Goal: Task Accomplishment & Management: Complete application form

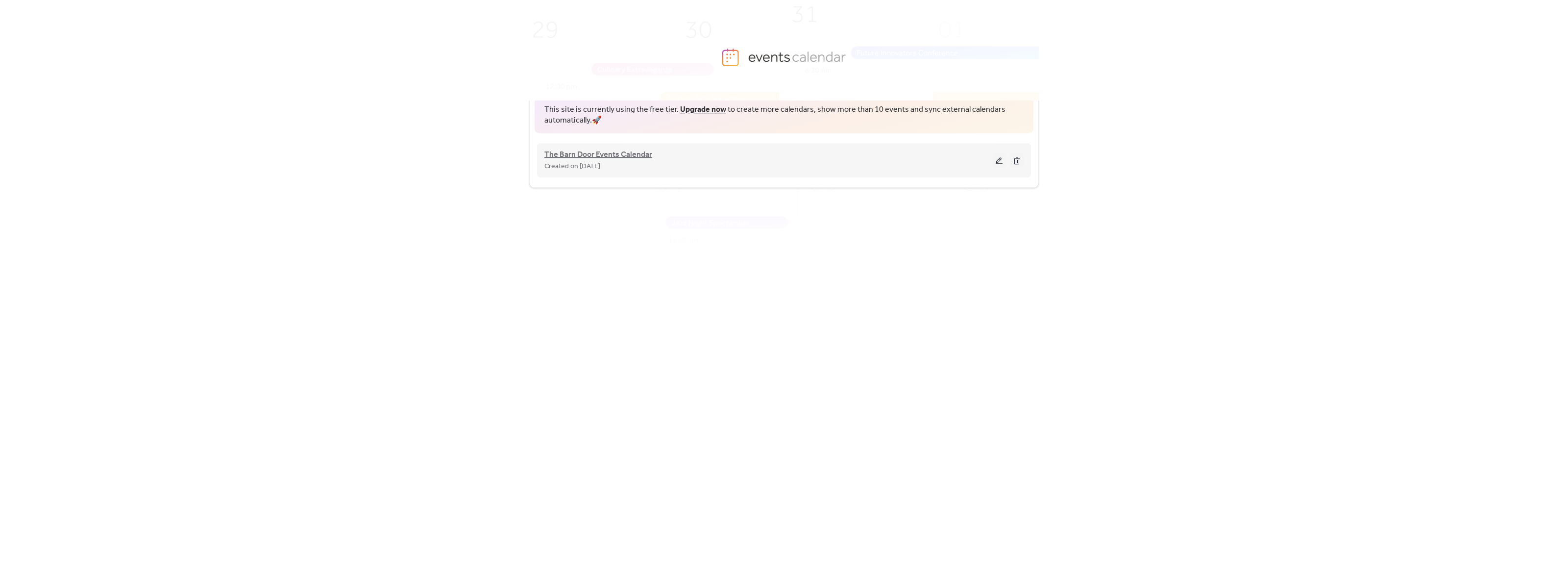
click at [634, 156] on span "The Barn Door Events Calendar" at bounding box center [598, 155] width 108 height 12
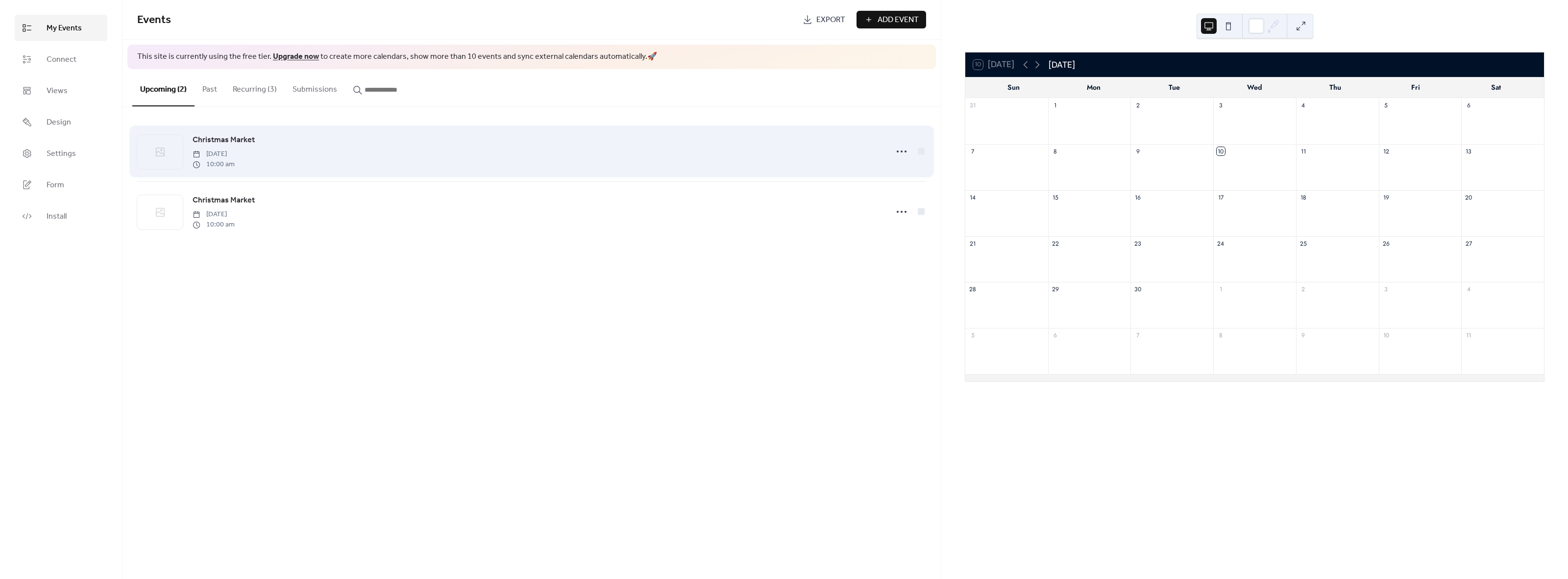
click at [237, 146] on link "Christmas Market" at bounding box center [223, 139] width 62 height 13
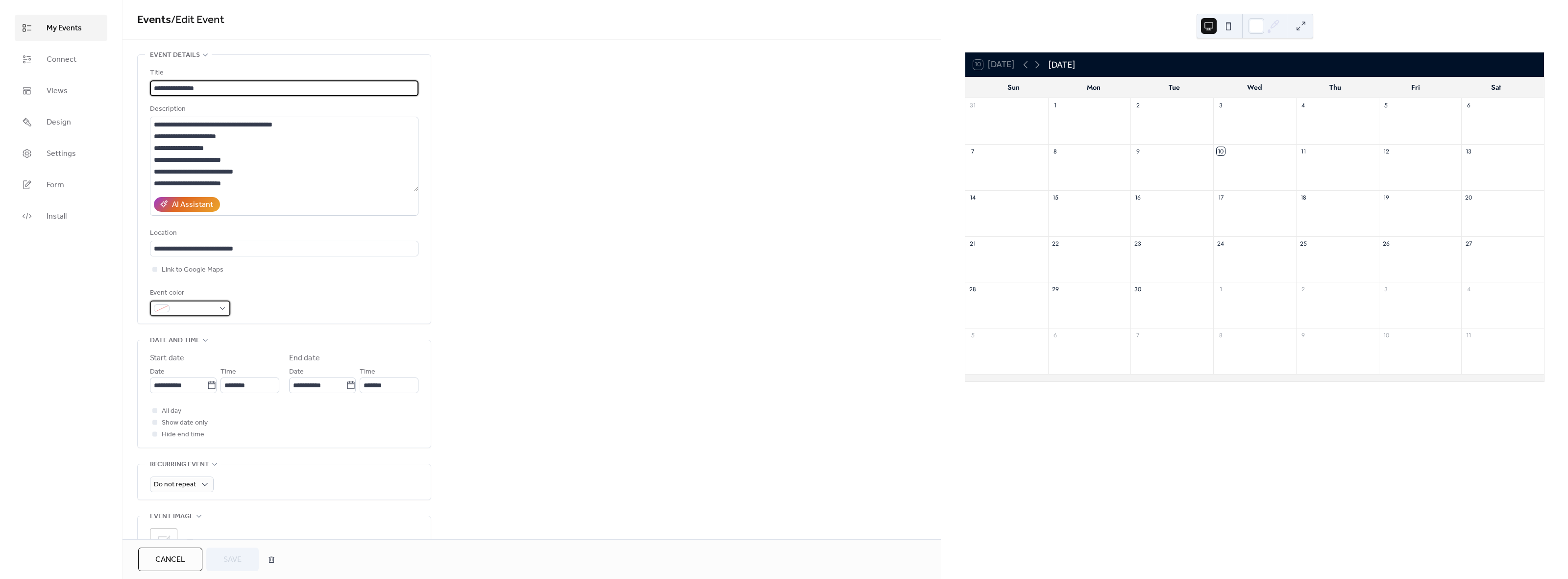
click at [219, 307] on div at bounding box center [190, 308] width 81 height 15
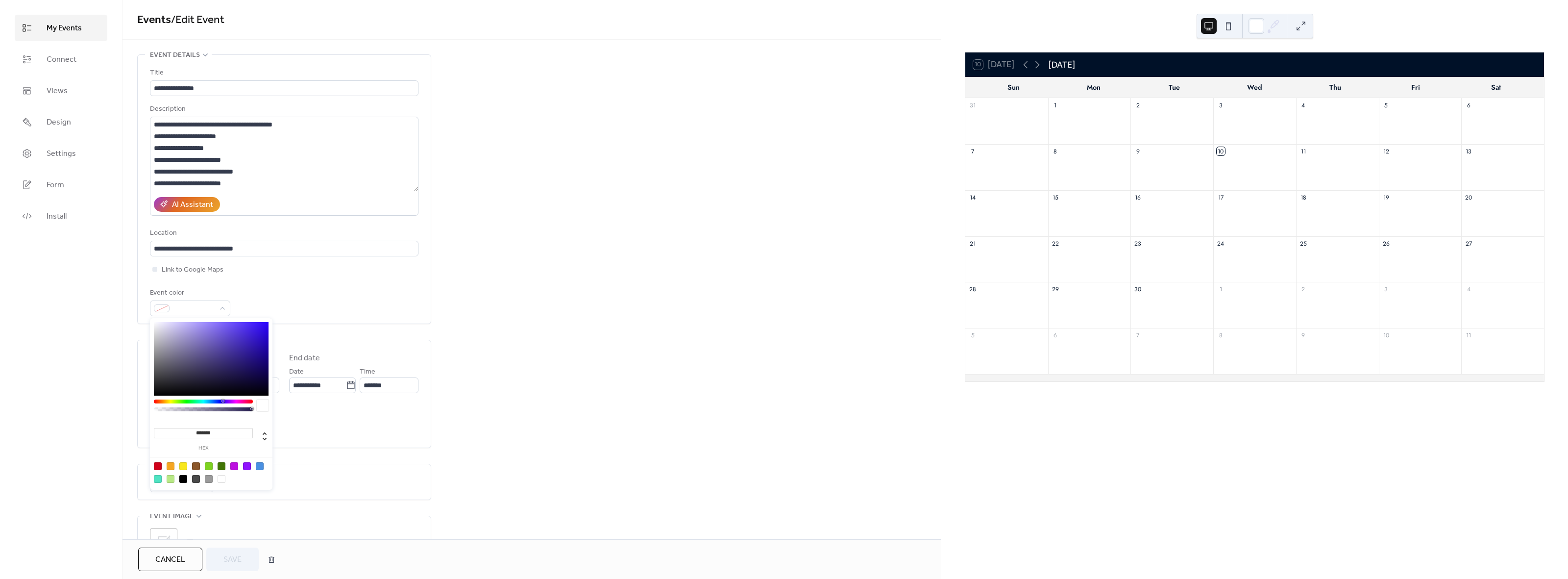
click at [187, 402] on div at bounding box center [203, 401] width 99 height 4
click at [188, 402] on div at bounding box center [188, 400] width 3 height 3
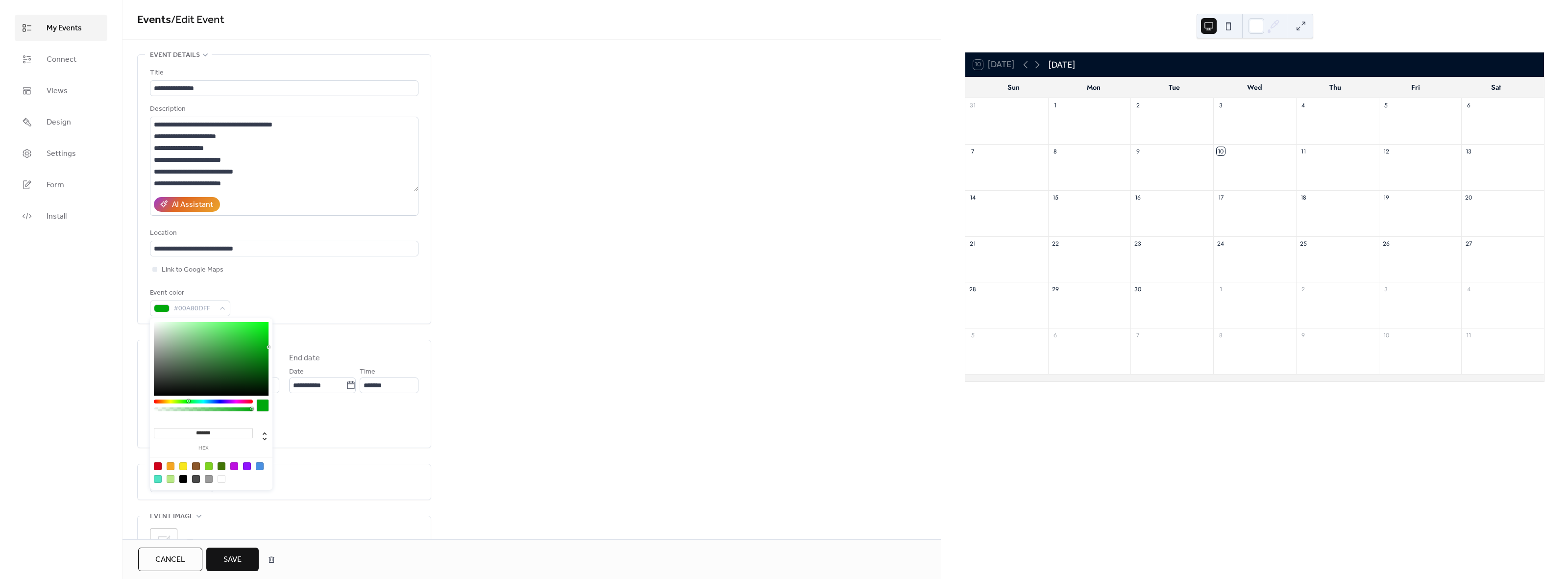
type input "*******"
drag, startPoint x: 252, startPoint y: 360, endPoint x: 270, endPoint y: 349, distance: 21.1
click at [269, 349] on div at bounding box center [211, 359] width 115 height 73
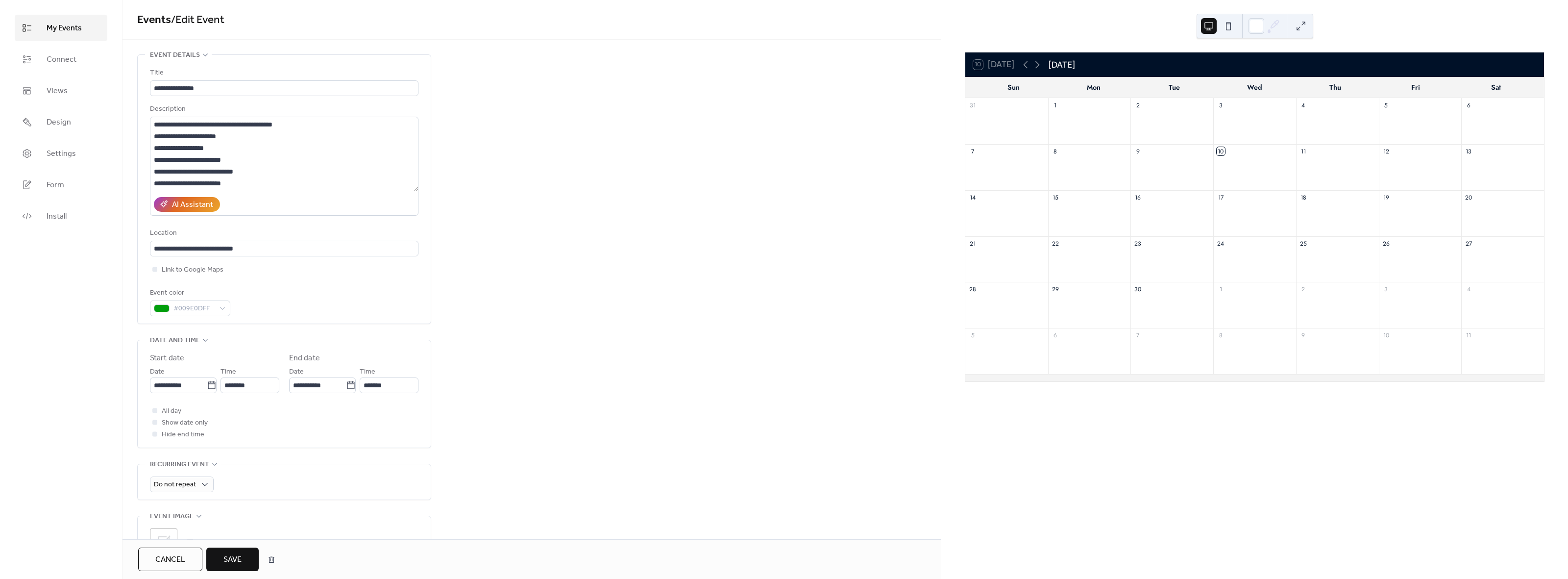
click at [304, 301] on div "Event color #009E0DFF" at bounding box center [284, 302] width 269 height 29
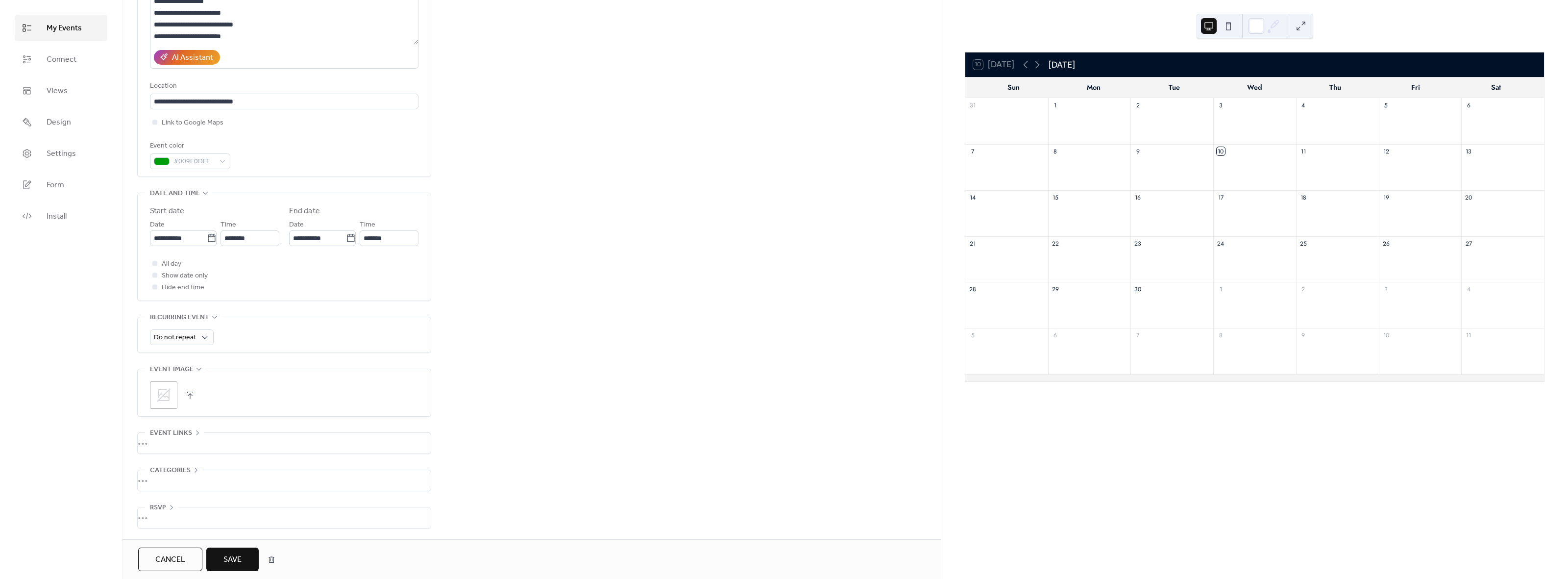
click at [167, 402] on icon at bounding box center [163, 395] width 15 height 15
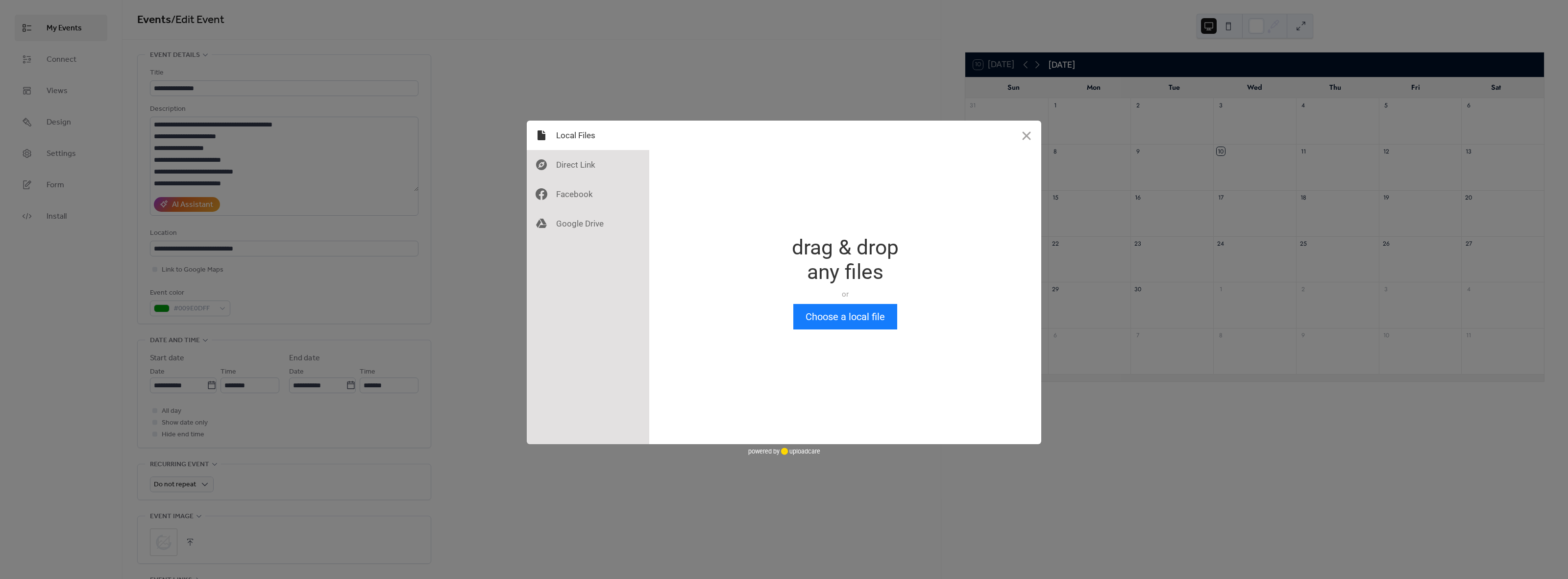
scroll to position [0, 0]
click at [861, 319] on button "Choose a local file" at bounding box center [845, 316] width 104 height 26
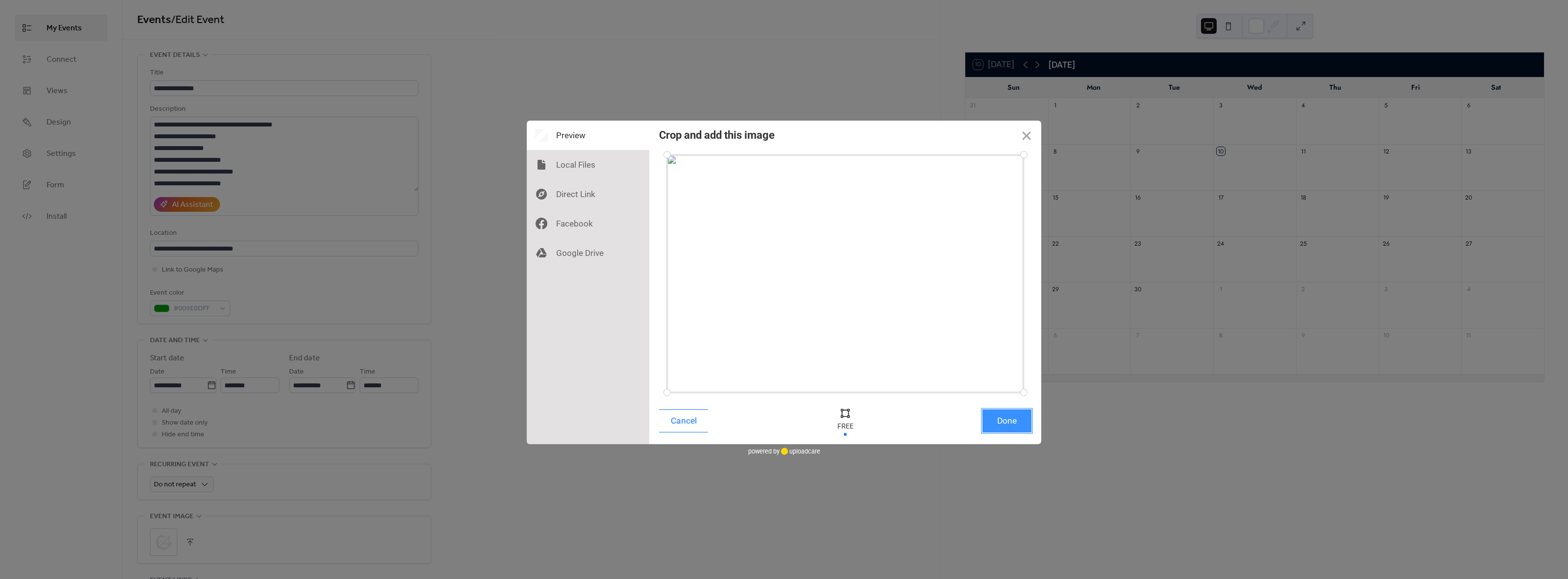
click at [1008, 418] on button "Done" at bounding box center [1007, 420] width 49 height 23
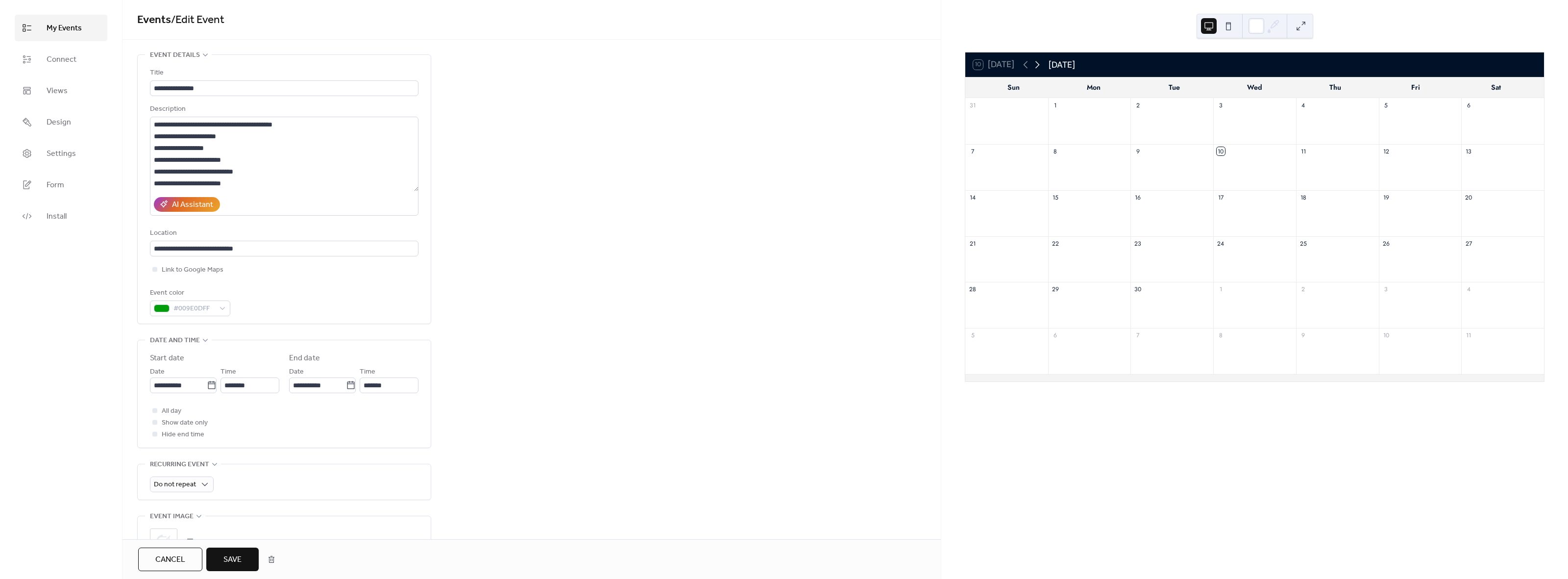
click at [1036, 65] on icon at bounding box center [1037, 65] width 12 height 12
click at [1036, 65] on icon at bounding box center [1037, 65] width 12 height 12
click at [277, 417] on div "All day Show date only Hide end time" at bounding box center [284, 420] width 269 height 35
click at [156, 410] on div at bounding box center [155, 408] width 5 height 5
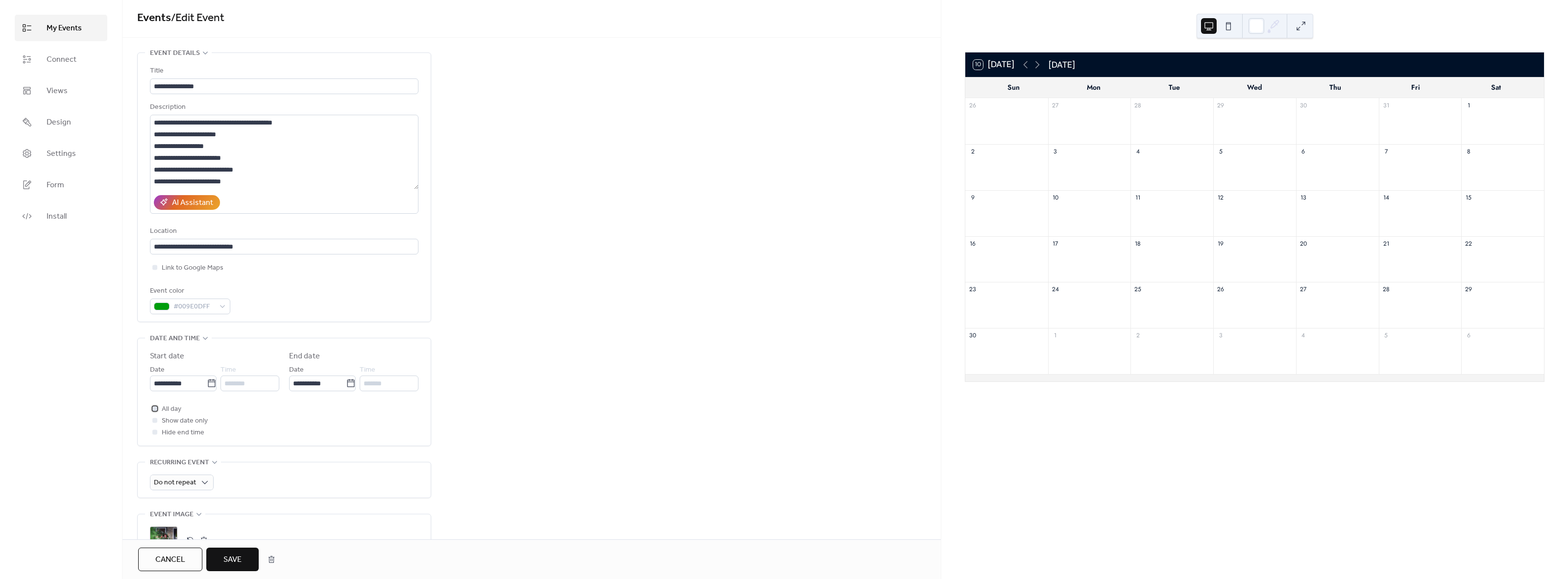
click at [155, 410] on icon at bounding box center [154, 407] width 3 height 3
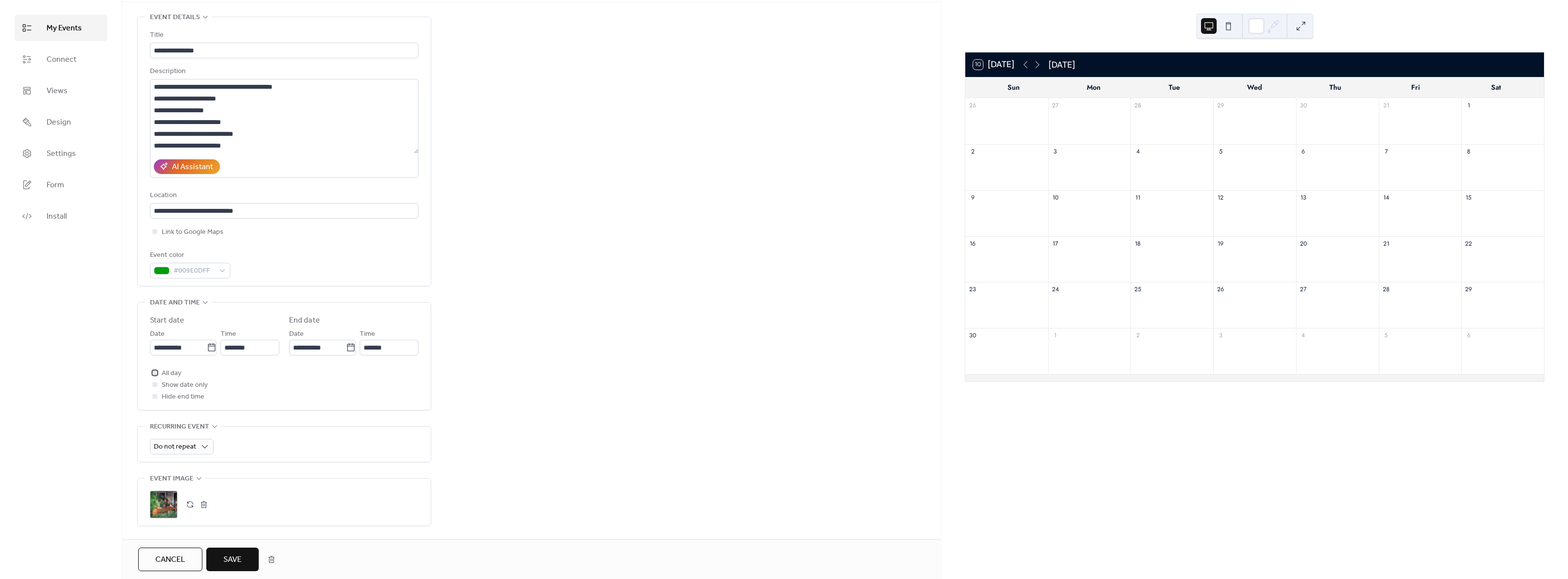
scroll to position [0, 0]
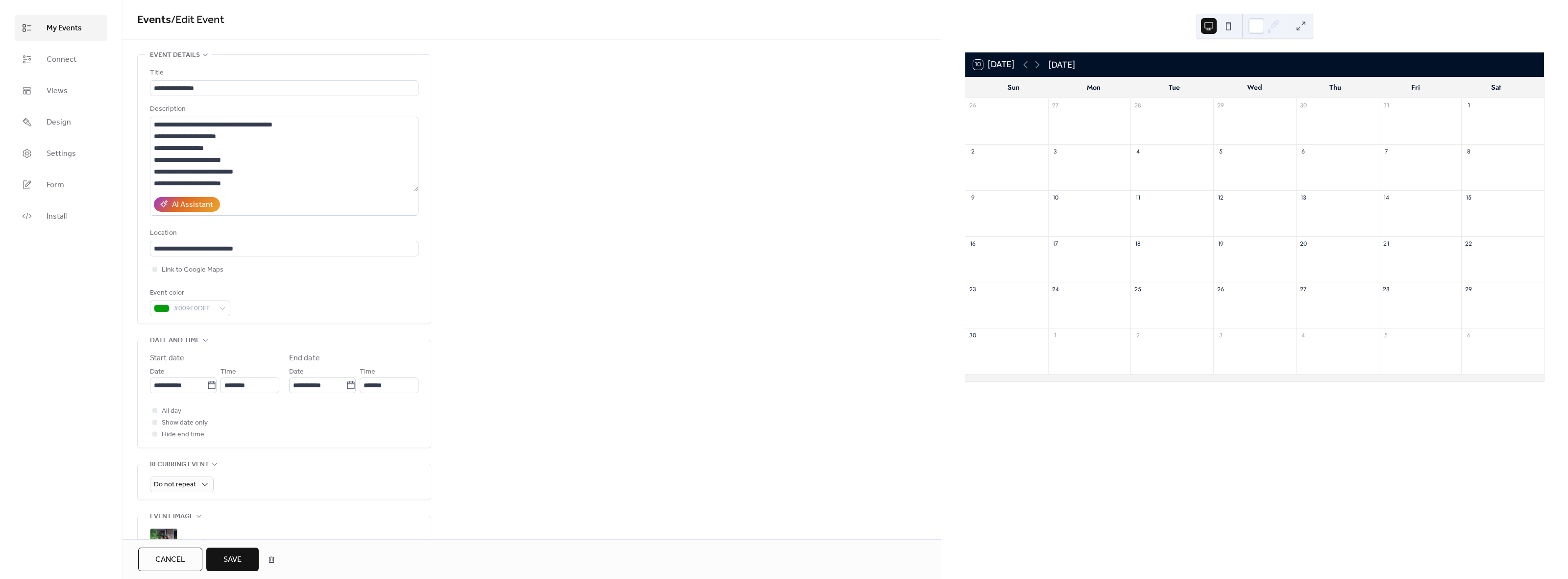
click at [1491, 216] on div at bounding box center [1502, 219] width 82 height 27
click at [1492, 215] on div at bounding box center [1502, 219] width 82 height 27
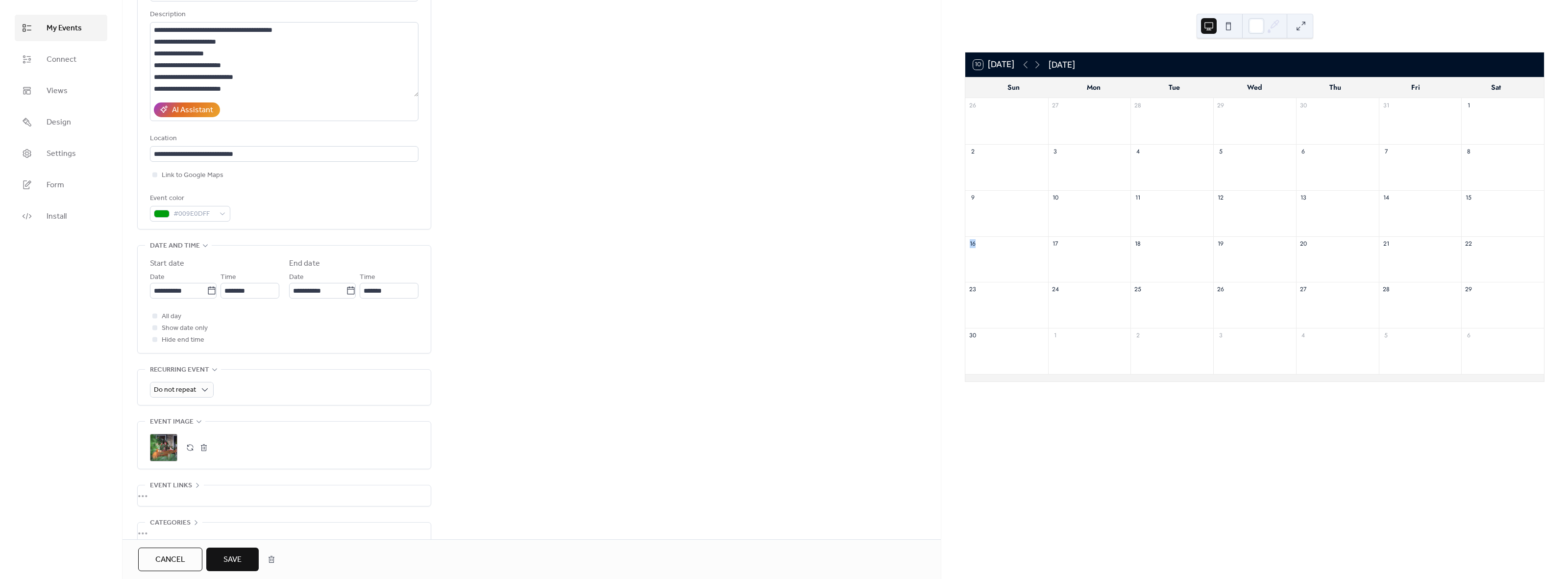
scroll to position [147, 0]
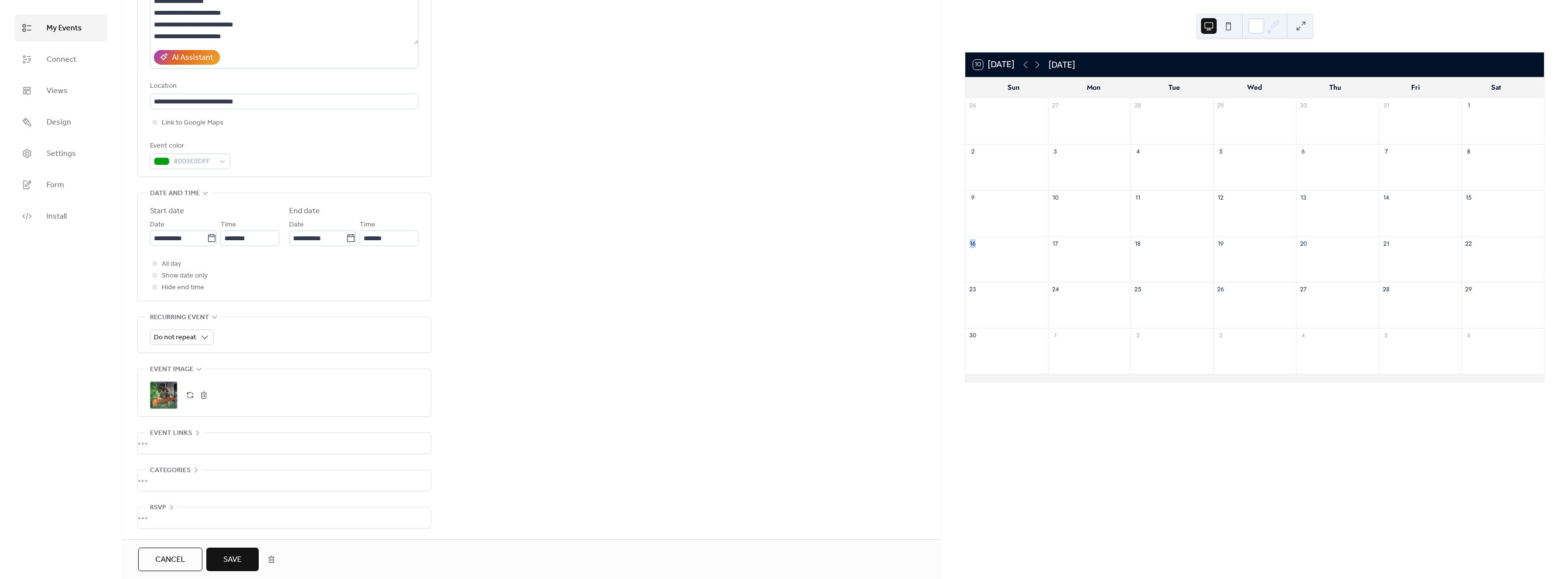
click at [240, 557] on span "Save" at bounding box center [232, 559] width 18 height 12
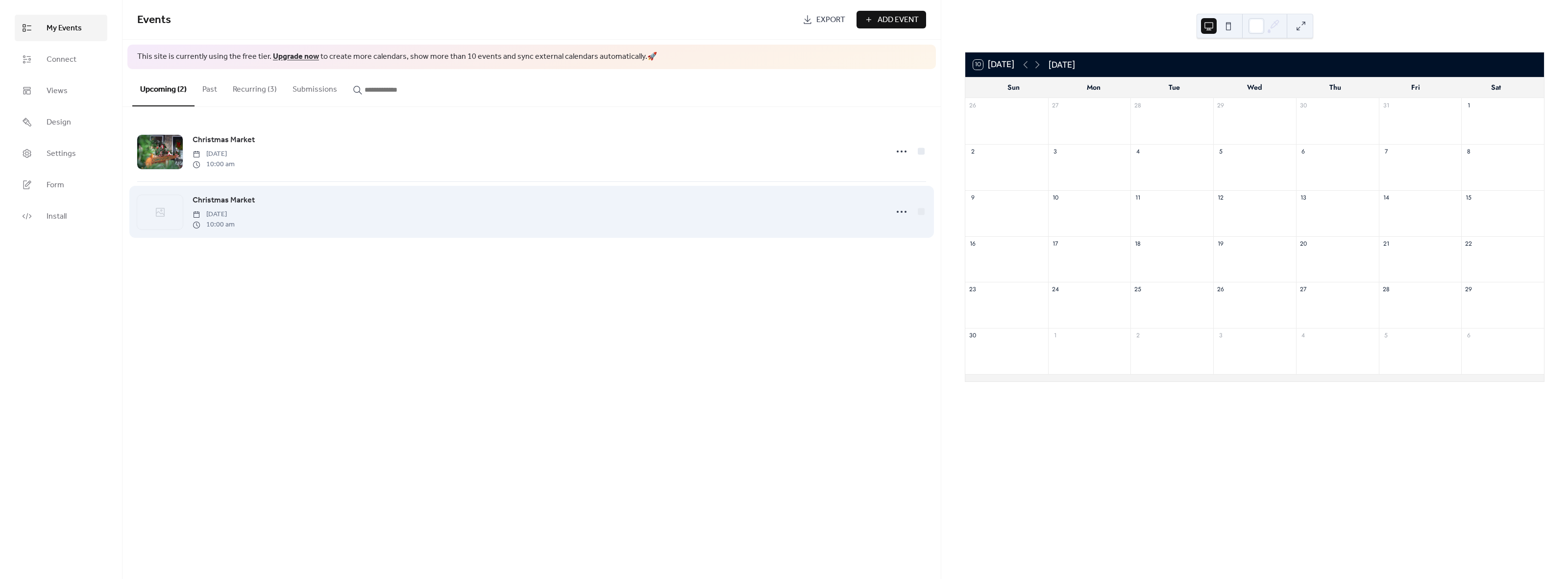
click at [344, 203] on div "Christmas Market Sunday, November 16, 2025 10:00 am" at bounding box center [537, 211] width 690 height 35
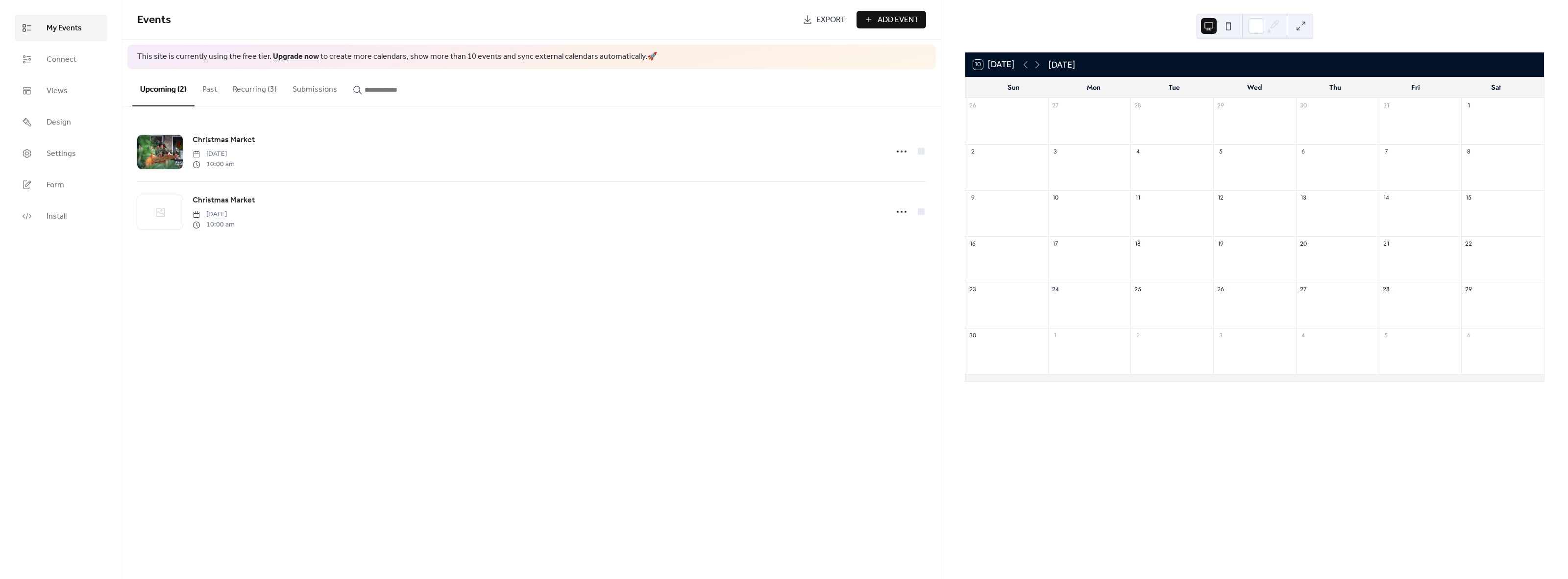
click at [1452, 211] on div at bounding box center [1420, 219] width 82 height 27
click at [1476, 216] on div at bounding box center [1502, 219] width 82 height 27
click at [254, 94] on button "Recurring (3)" at bounding box center [255, 87] width 60 height 37
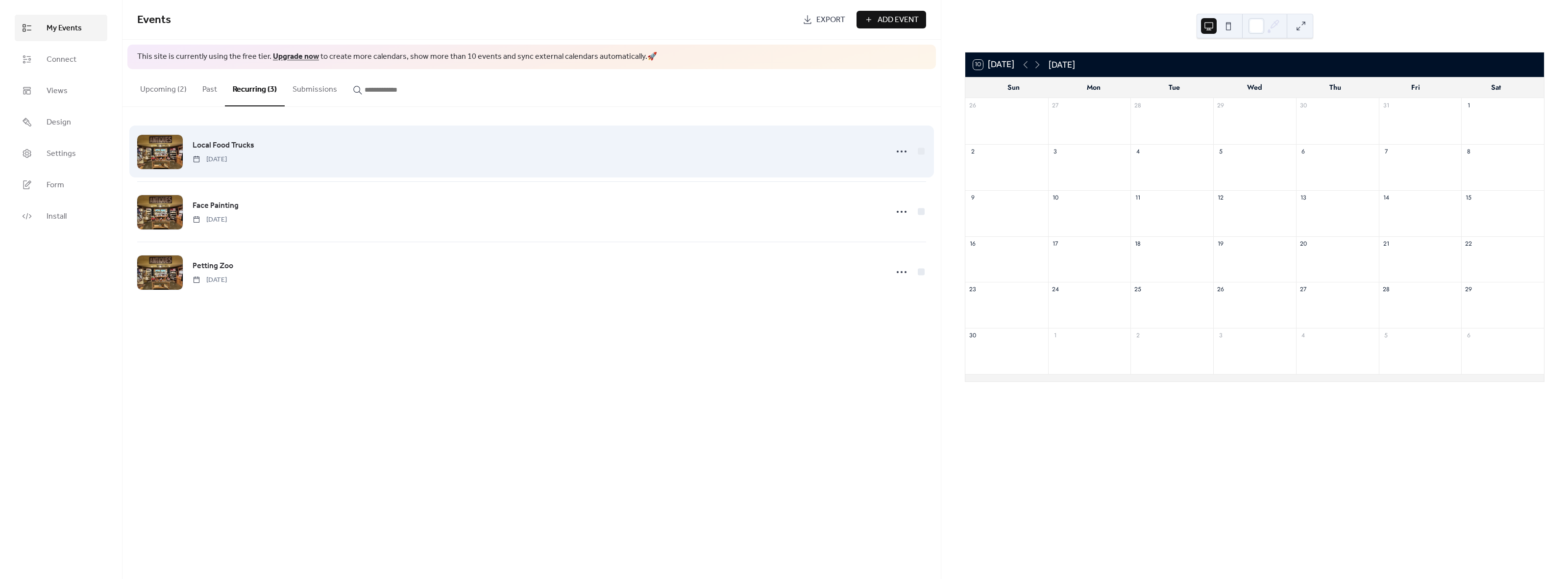
click at [224, 167] on div "Local Food Trucks Thursday, December 5, 2024" at bounding box center [531, 151] width 789 height 60
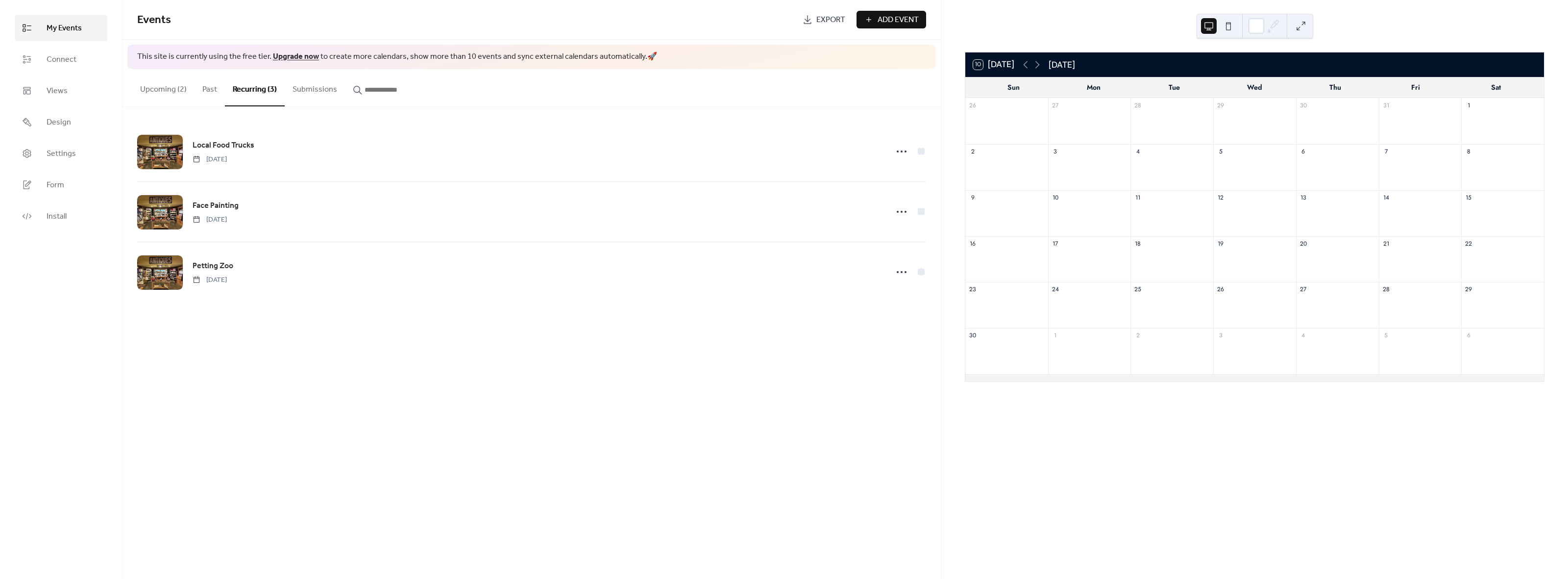
click at [183, 91] on button "Upcoming (2)" at bounding box center [163, 87] width 62 height 37
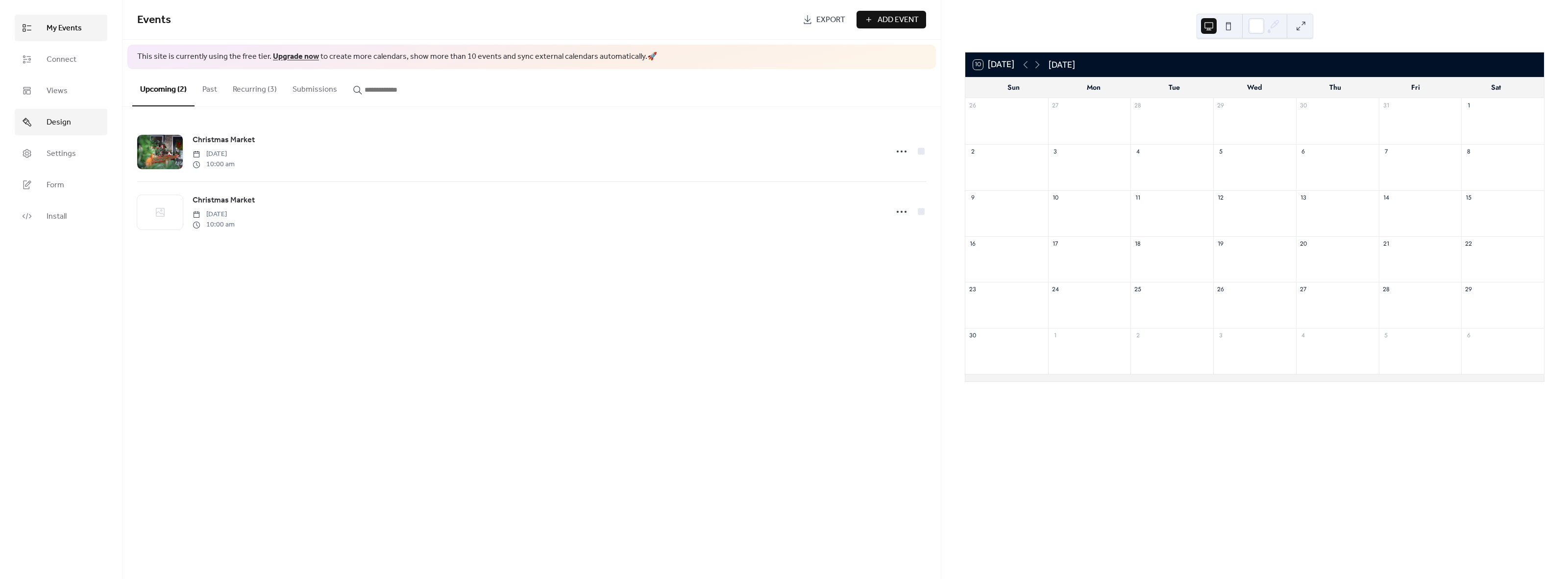
click at [47, 131] on link "Design" at bounding box center [60, 122] width 93 height 26
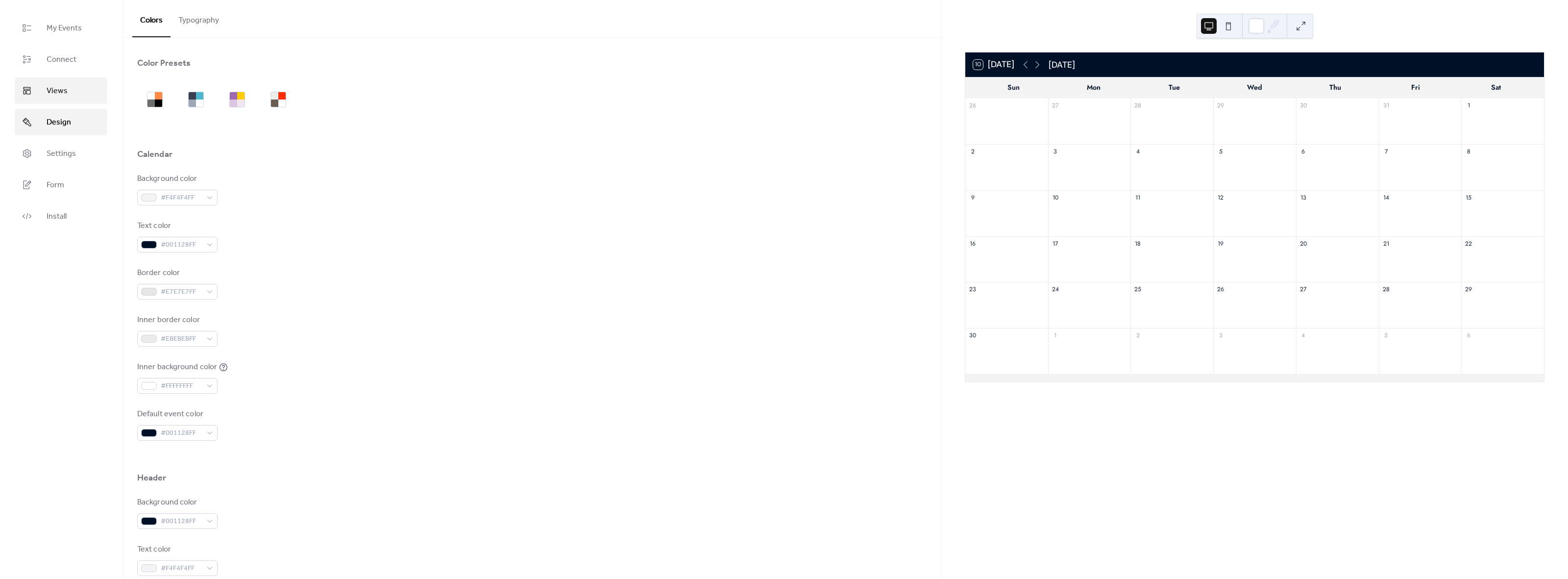
click at [73, 97] on link "Views" at bounding box center [60, 90] width 93 height 26
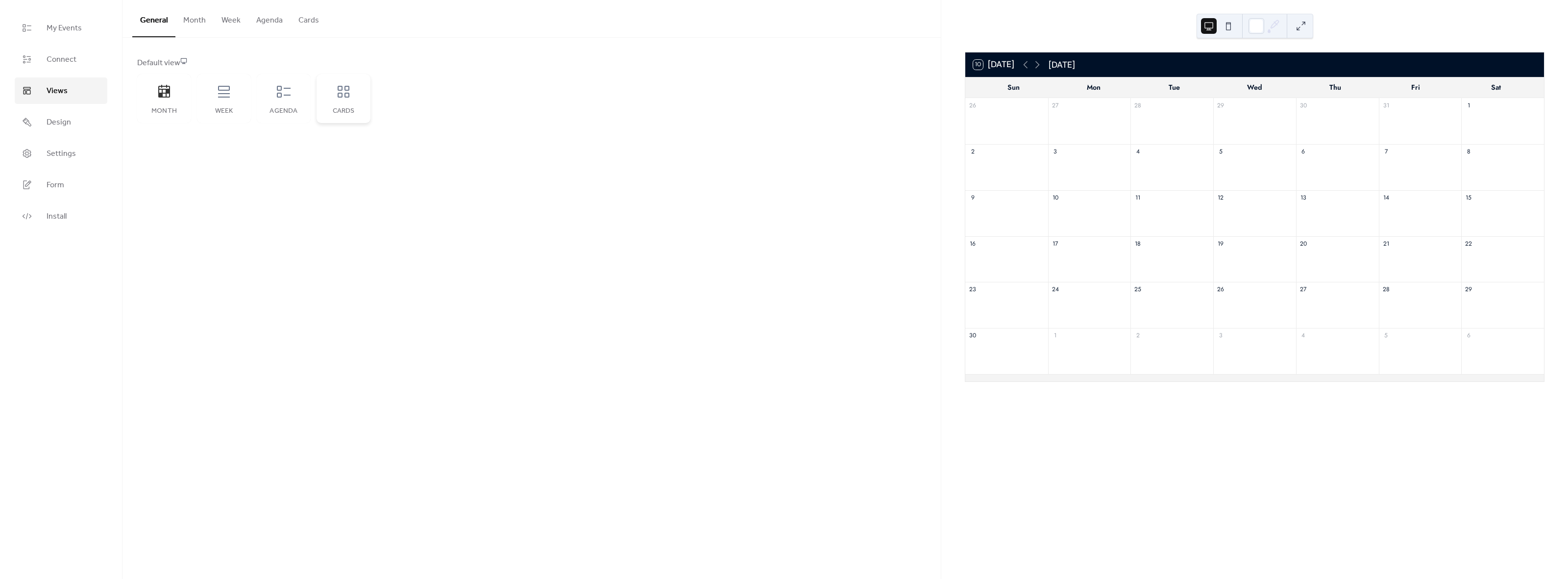
click at [350, 110] on div "Cards" at bounding box center [344, 111] width 34 height 8
click at [279, 94] on icon at bounding box center [283, 92] width 15 height 15
click at [224, 94] on icon at bounding box center [224, 92] width 15 height 15
click at [349, 99] on div "Cards" at bounding box center [343, 99] width 54 height 49
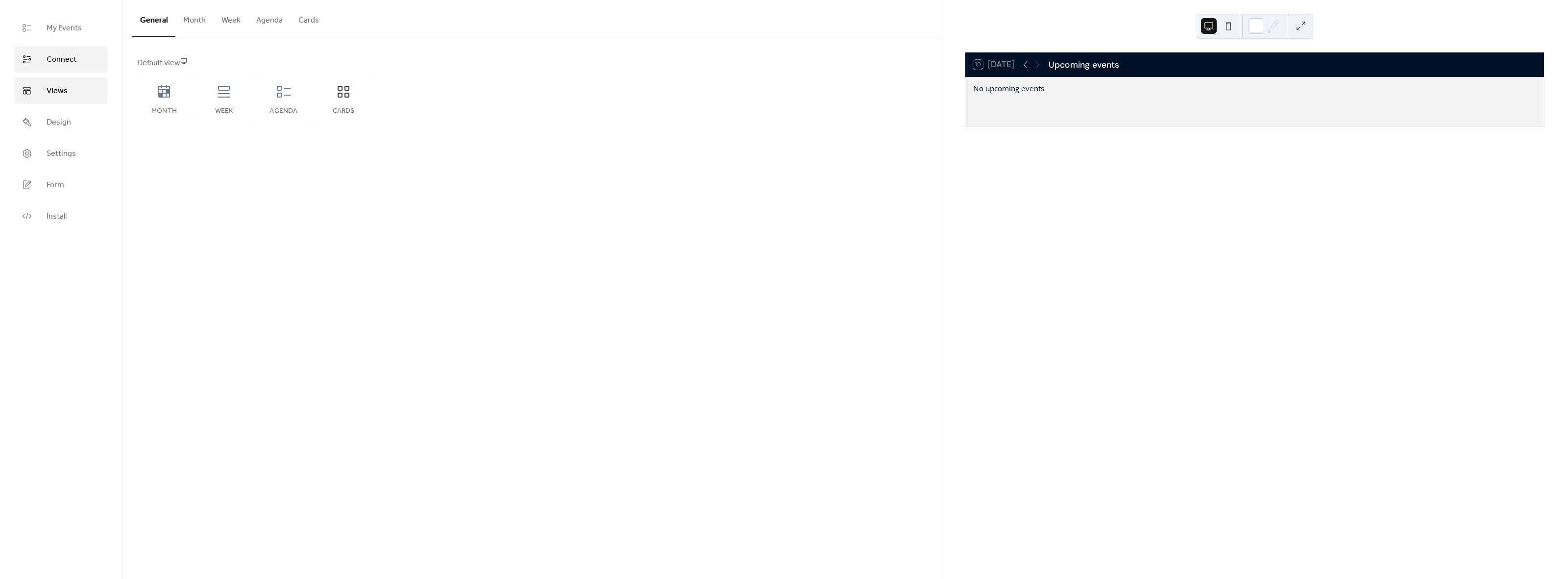
click at [64, 65] on span "Connect" at bounding box center [61, 60] width 30 height 12
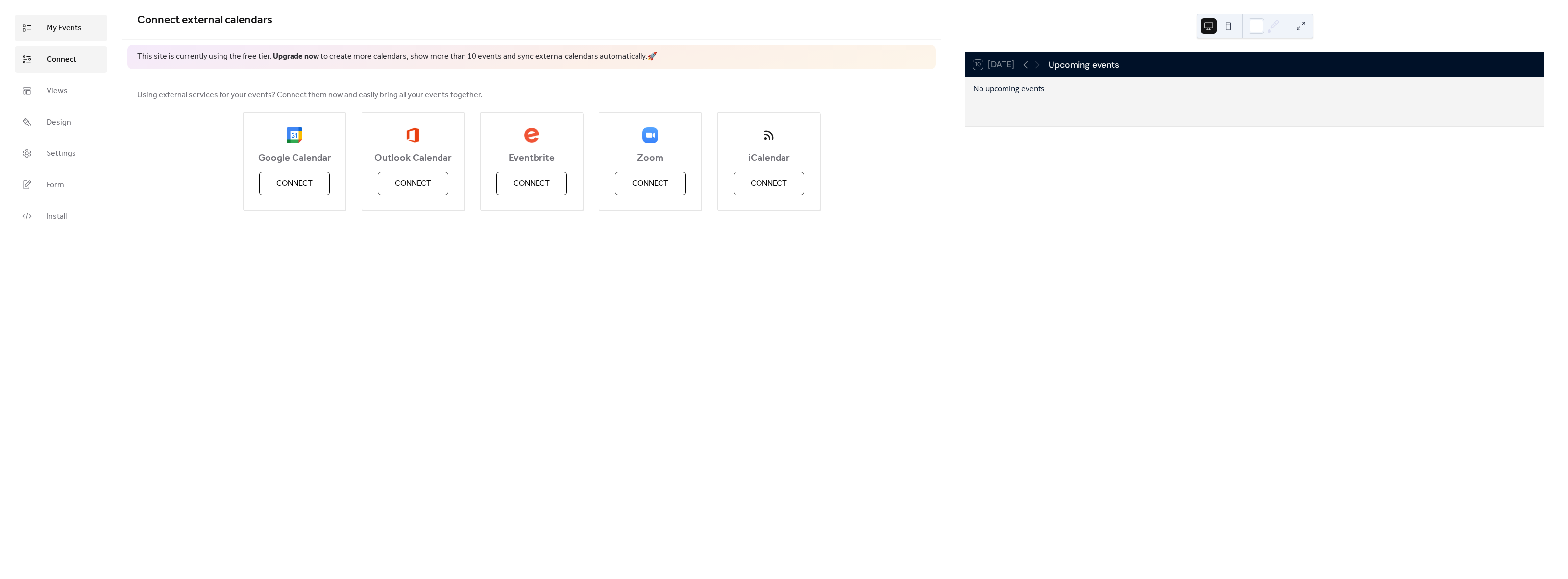
click at [66, 30] on span "My Events" at bounding box center [64, 29] width 35 height 12
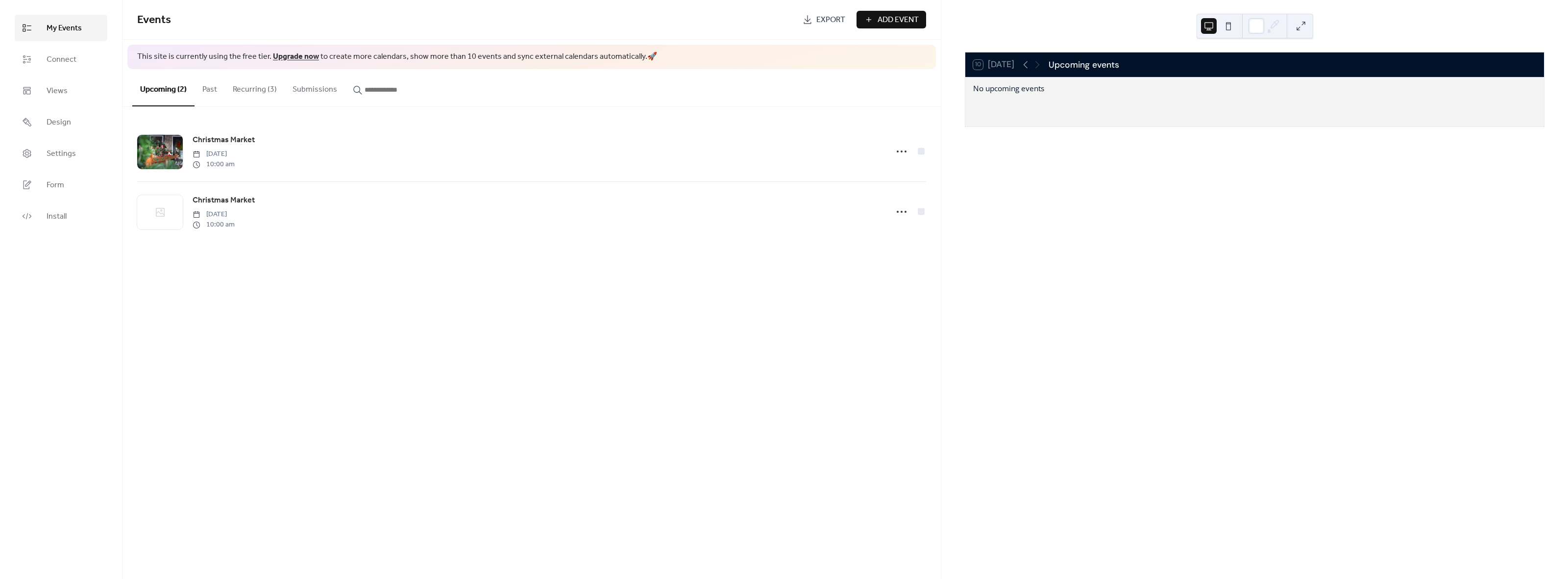
click at [1075, 93] on div "No upcoming events" at bounding box center [1060, 88] width 174 height 10
click at [259, 55] on span "This site is currently using the free tier. Upgrade now to create more calendar…" at bounding box center [396, 57] width 520 height 11
click at [62, 220] on span "Install" at bounding box center [57, 217] width 20 height 12
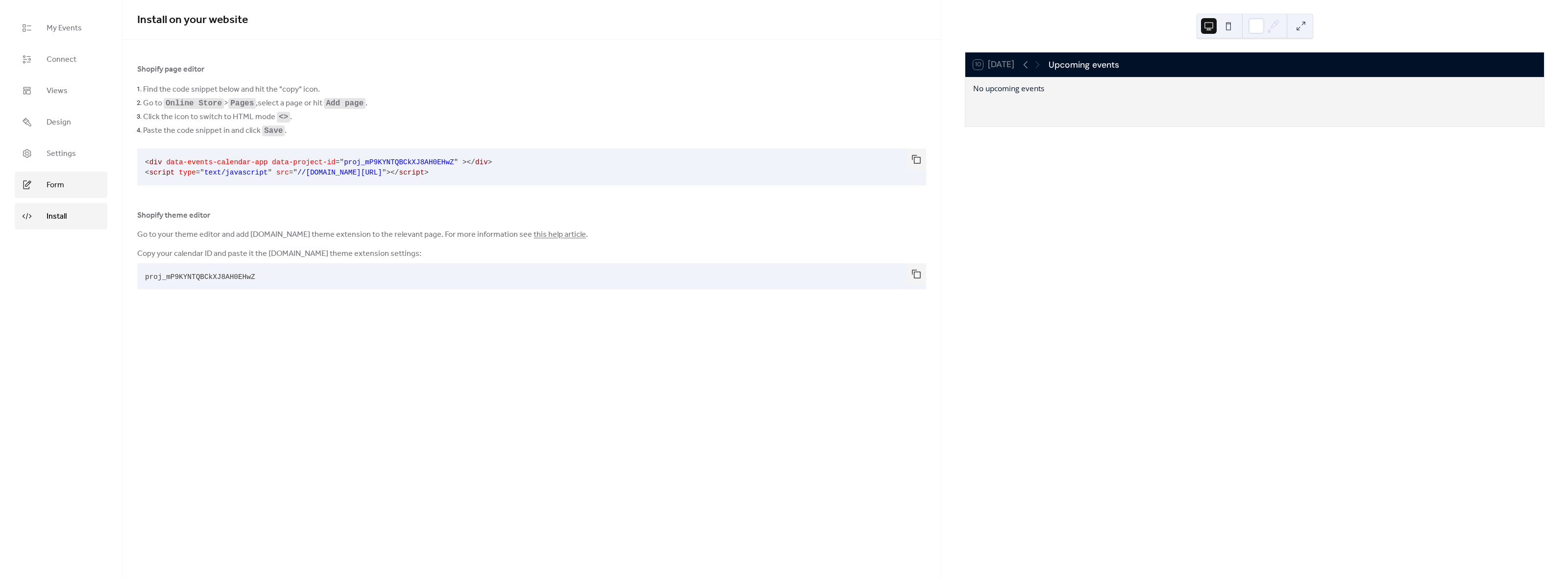
click at [71, 191] on link "Form" at bounding box center [60, 184] width 93 height 26
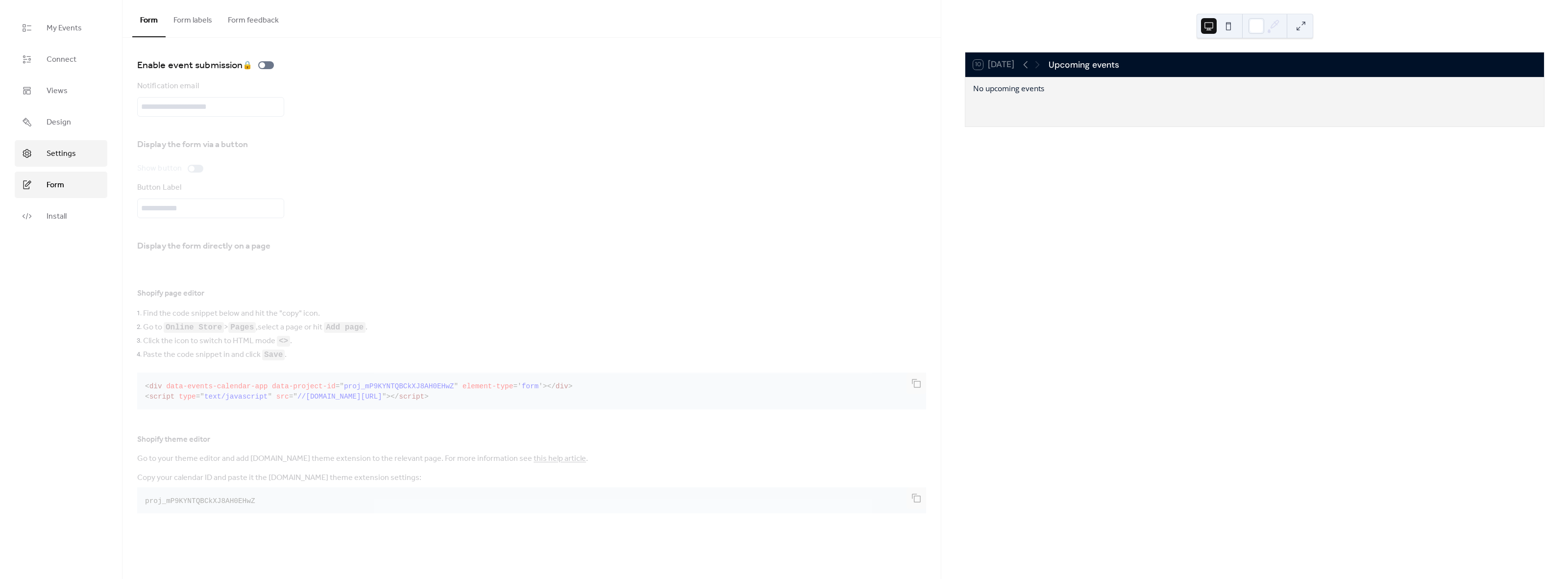
click at [60, 148] on span "Settings" at bounding box center [61, 154] width 30 height 12
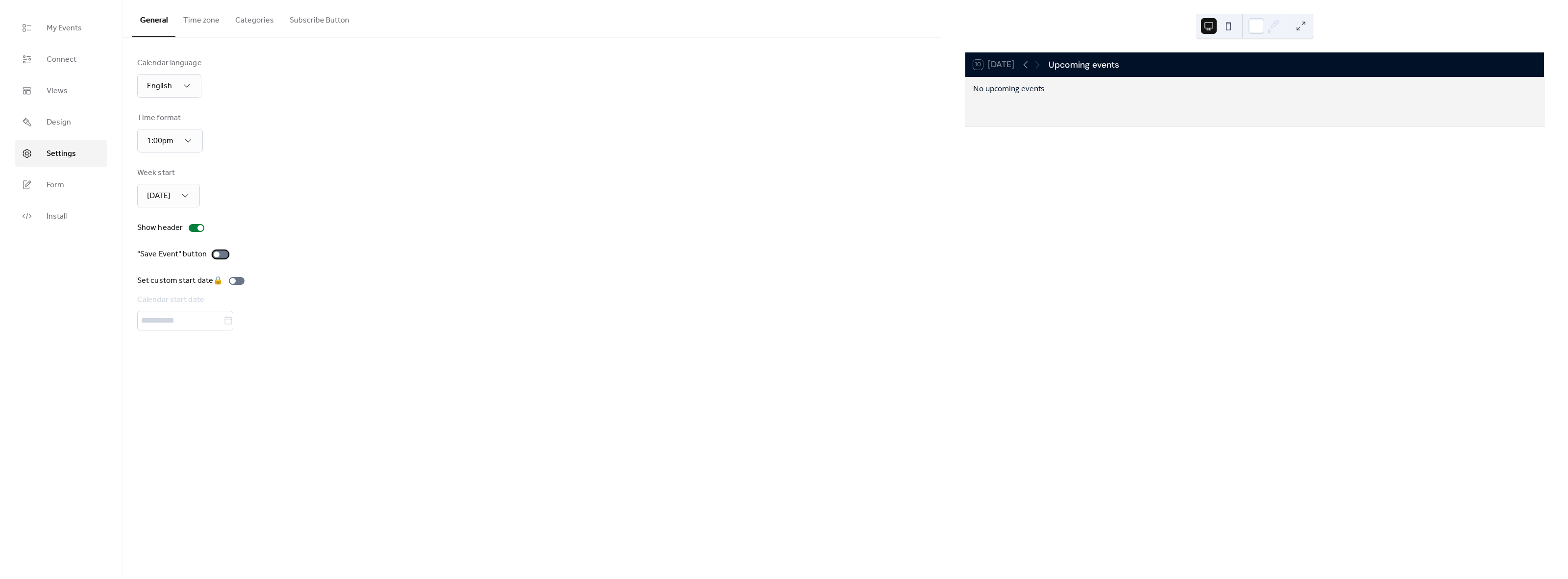
click at [211, 256] on label ""Save Event" button" at bounding box center [185, 254] width 95 height 12
click at [215, 257] on div at bounding box center [220, 253] width 15 height 8
click at [215, 257] on div at bounding box center [216, 254] width 6 height 6
click at [54, 120] on span "Design" at bounding box center [59, 122] width 25 height 12
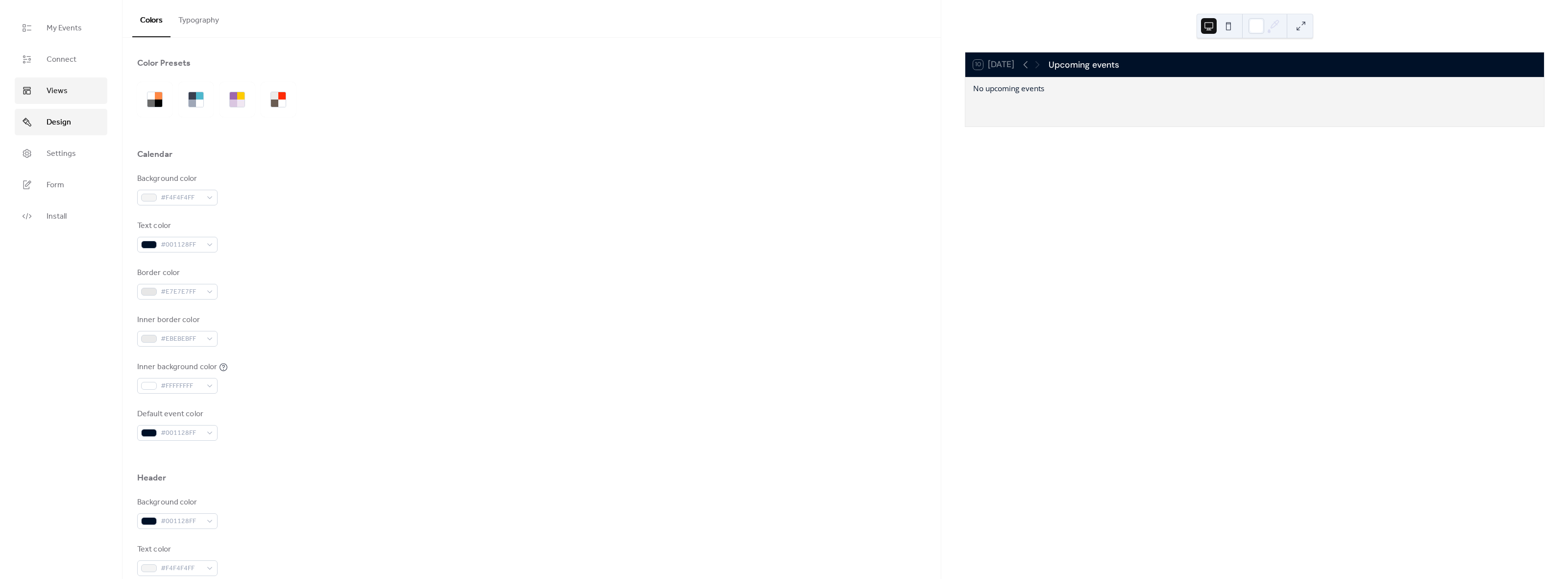
click at [66, 89] on span "Views" at bounding box center [57, 91] width 21 height 12
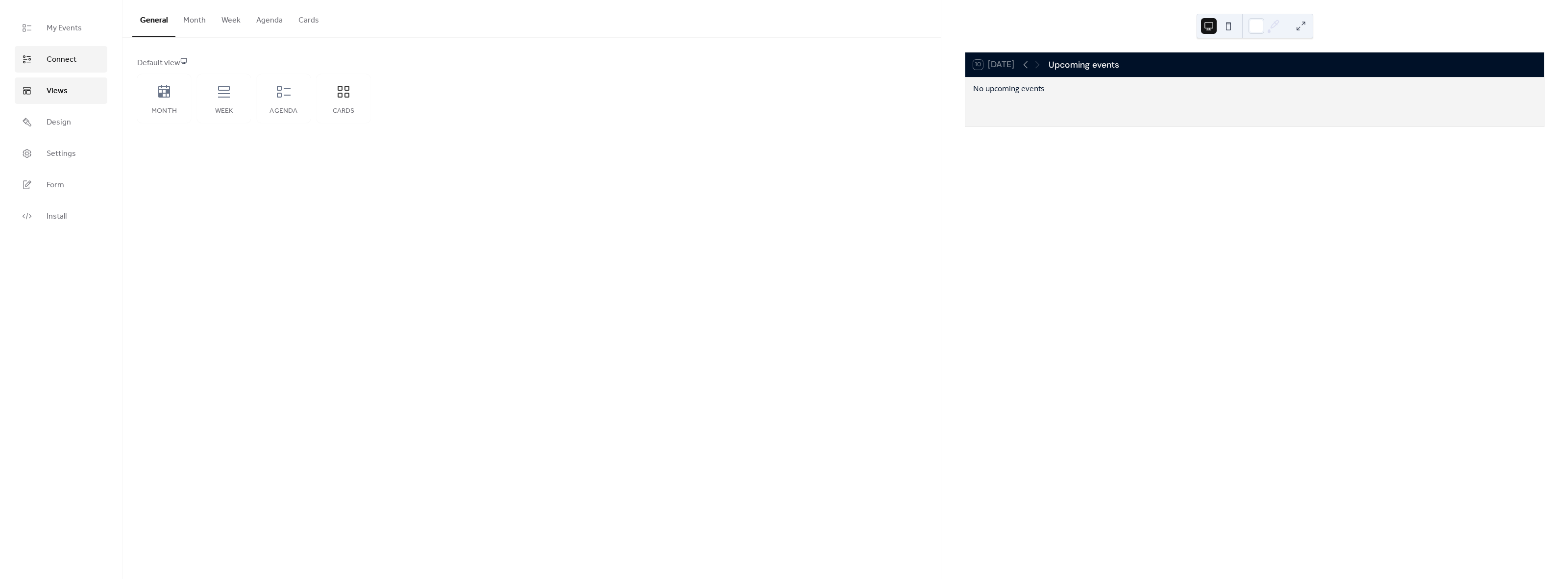
click at [68, 60] on span "Connect" at bounding box center [61, 60] width 30 height 12
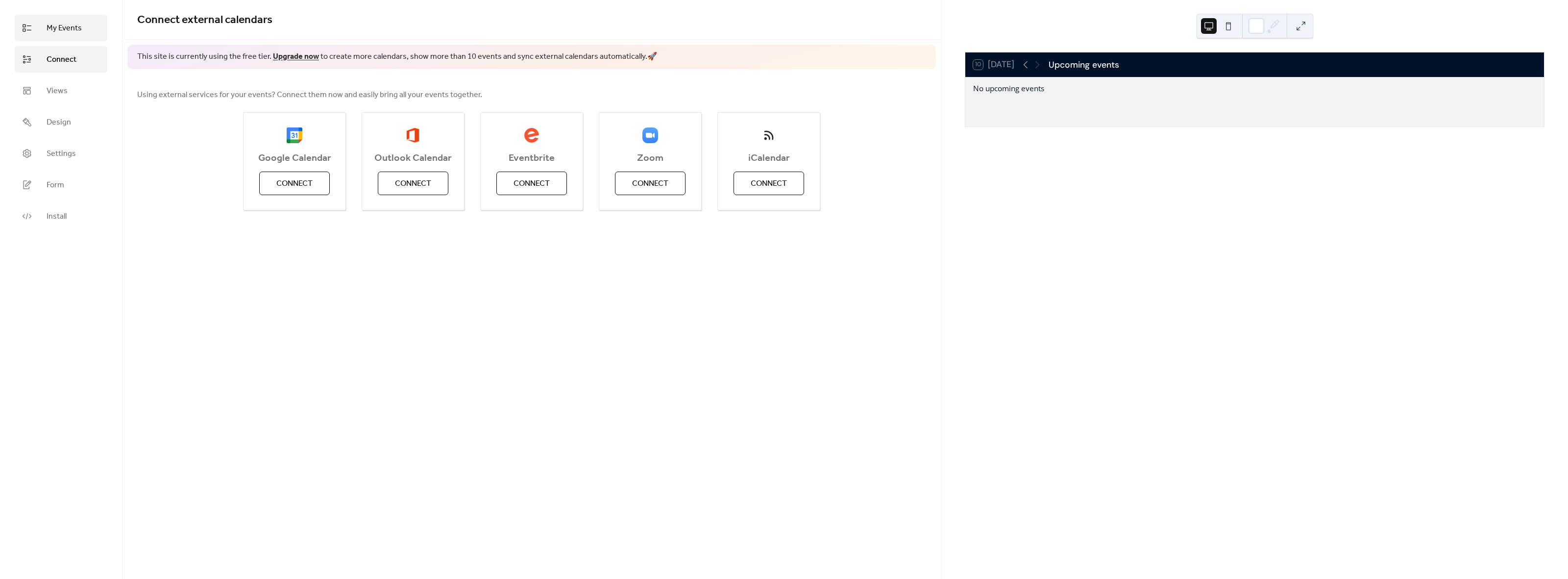
click at [63, 26] on span "My Events" at bounding box center [64, 29] width 35 height 12
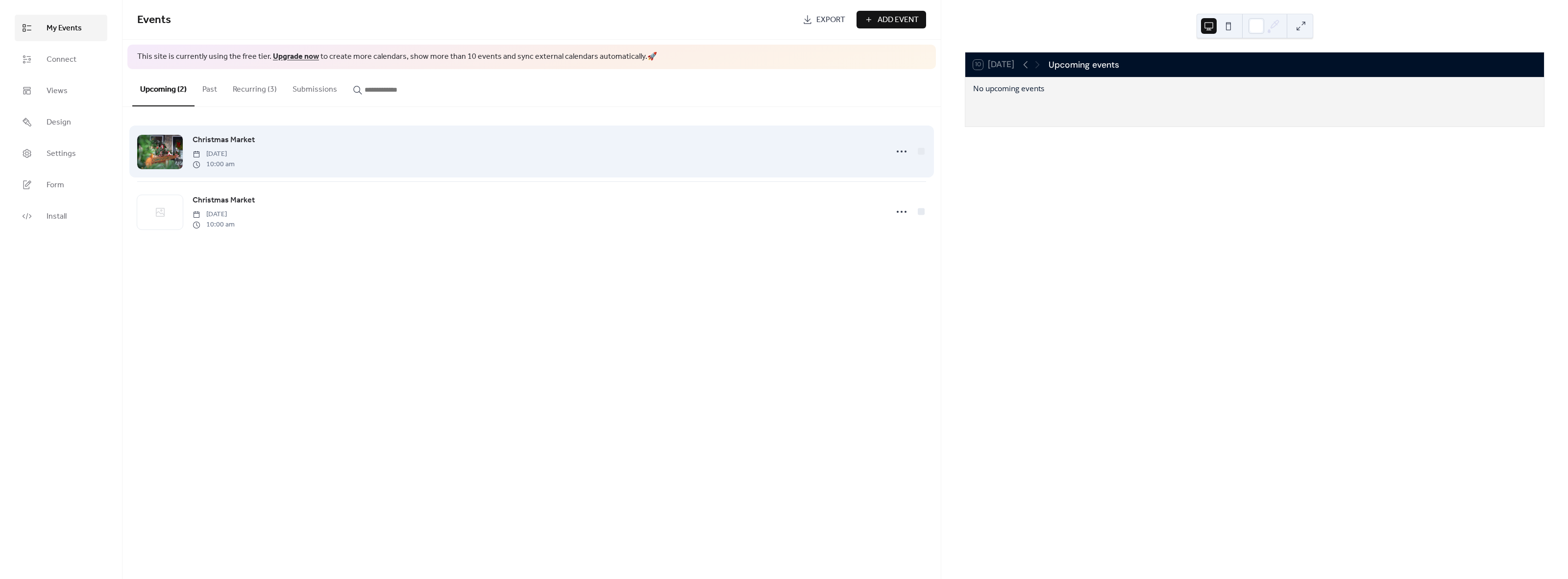
click at [235, 149] on span "Saturday, November 15, 2025" at bounding box center [213, 154] width 43 height 10
click at [901, 153] on icon at bounding box center [901, 151] width 15 height 15
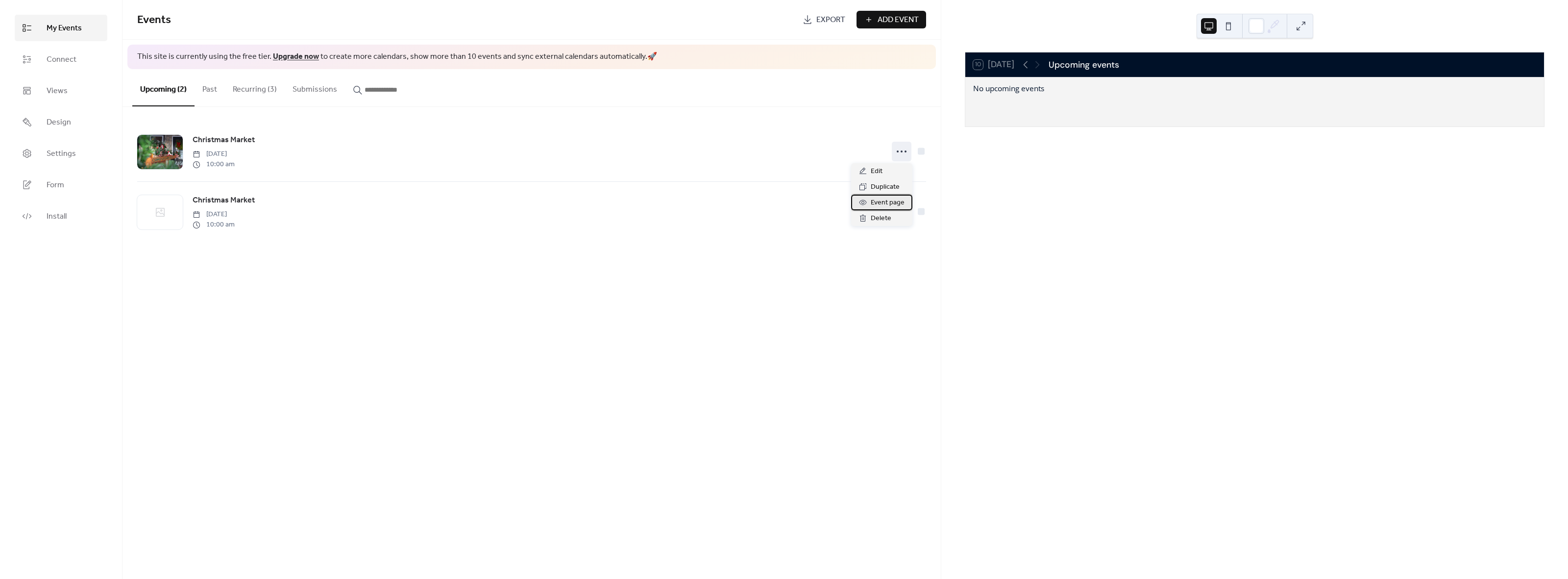
click at [899, 203] on span "Event page" at bounding box center [888, 203] width 34 height 12
click at [1024, 71] on div "10 Today Upcoming events" at bounding box center [1254, 65] width 579 height 25
click at [1025, 69] on icon at bounding box center [1025, 65] width 12 height 12
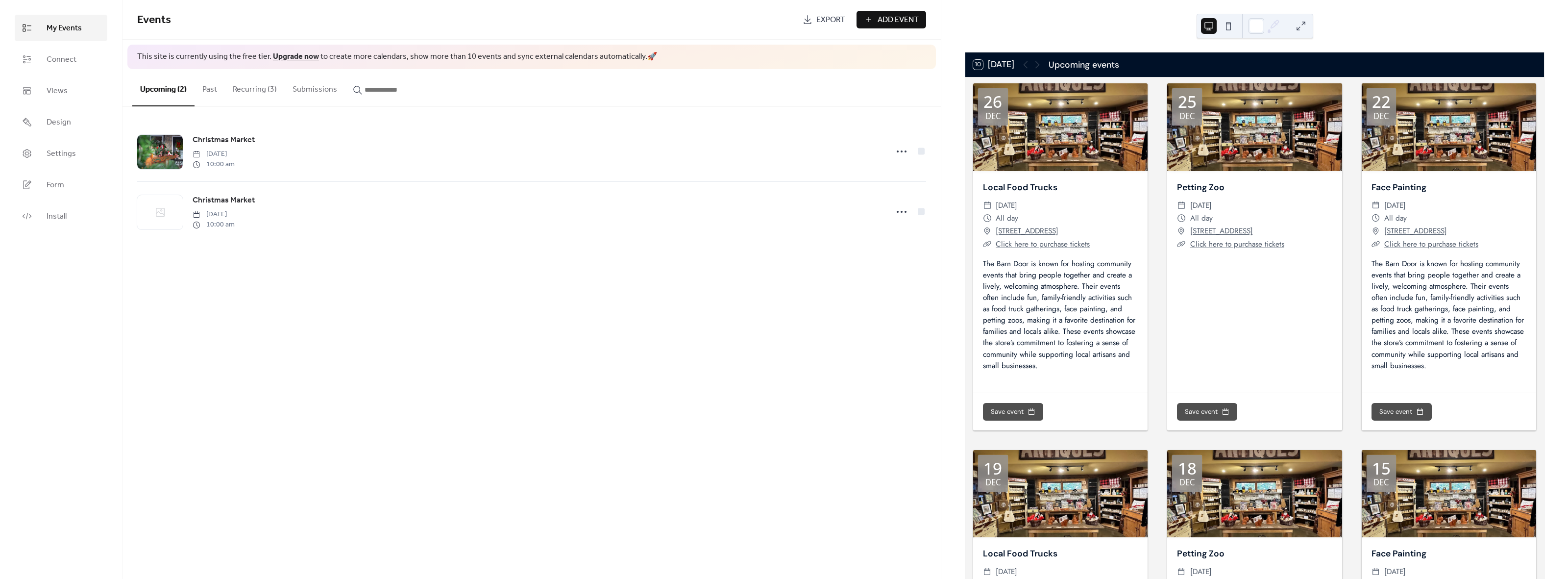
click at [1006, 67] on button "10 Today" at bounding box center [993, 64] width 48 height 14
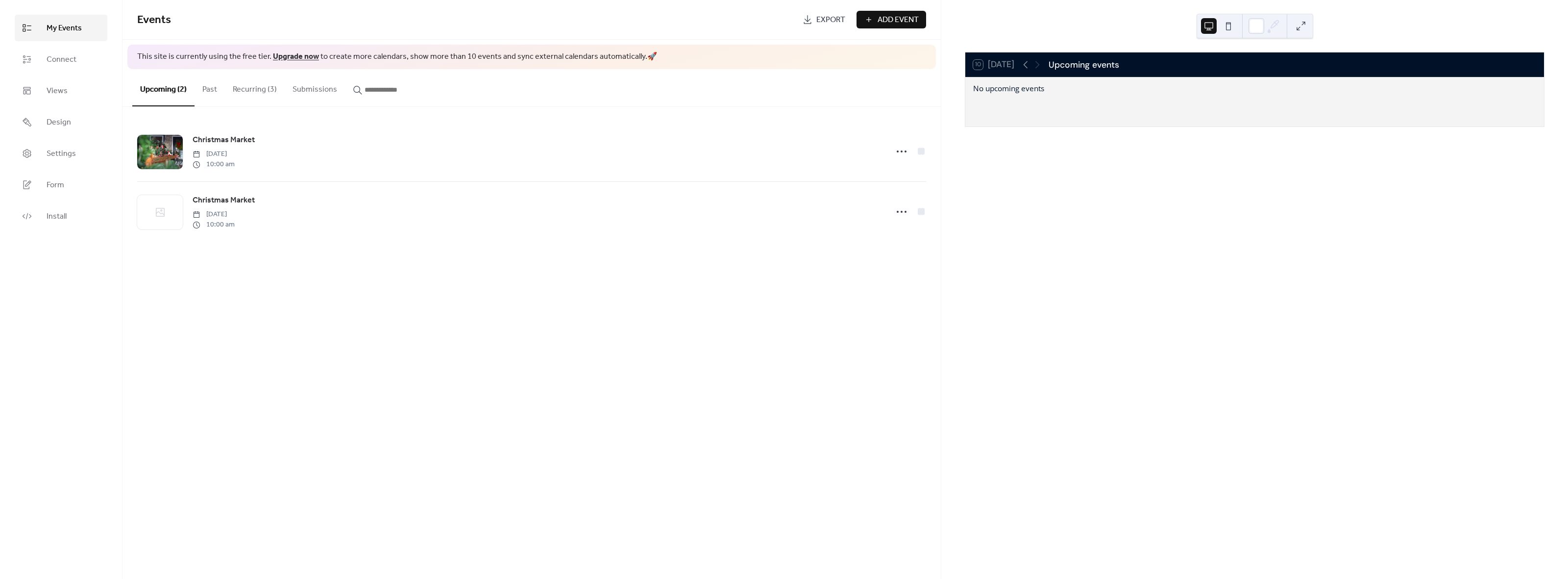
click at [1006, 67] on div "10 Today" at bounding box center [993, 65] width 41 height 10
click at [1034, 69] on div at bounding box center [1031, 65] width 24 height 12
click at [1026, 66] on icon at bounding box center [1025, 65] width 12 height 12
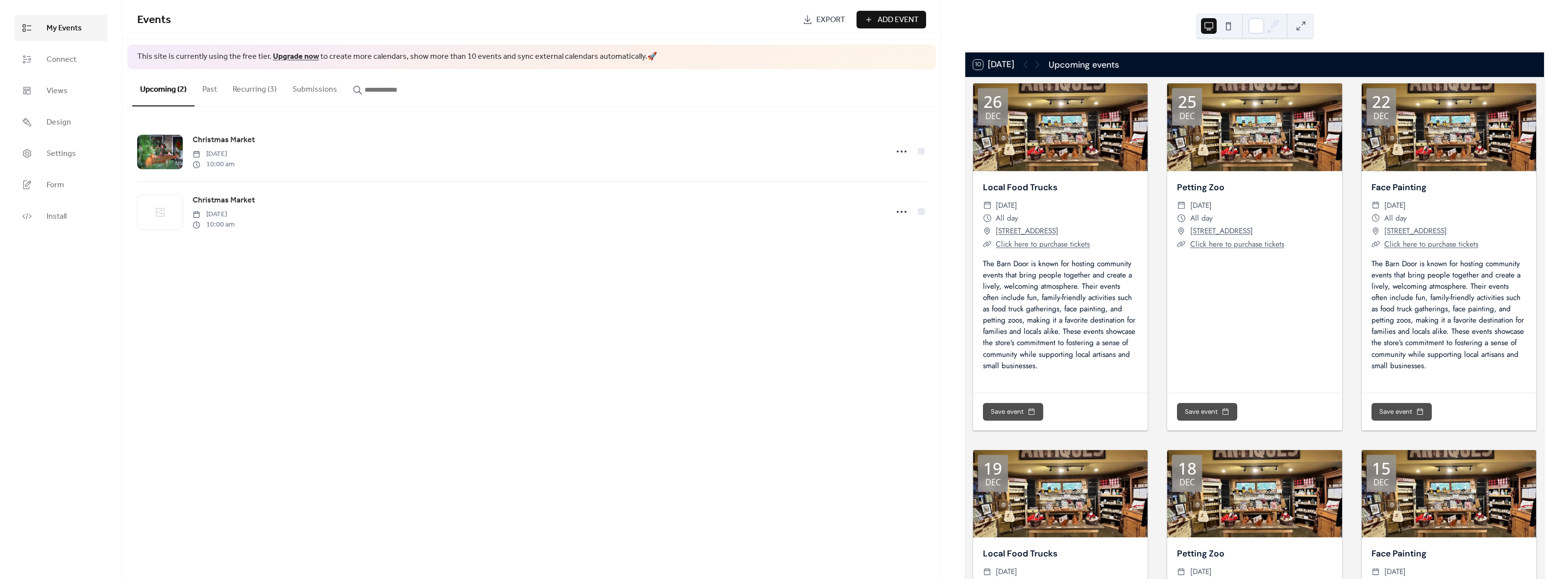
click at [1043, 67] on div at bounding box center [1031, 65] width 24 height 12
click at [1040, 66] on div at bounding box center [1031, 65] width 24 height 12
click at [1038, 65] on div at bounding box center [1031, 65] width 24 height 12
click at [1003, 68] on button "10 Today" at bounding box center [993, 64] width 48 height 14
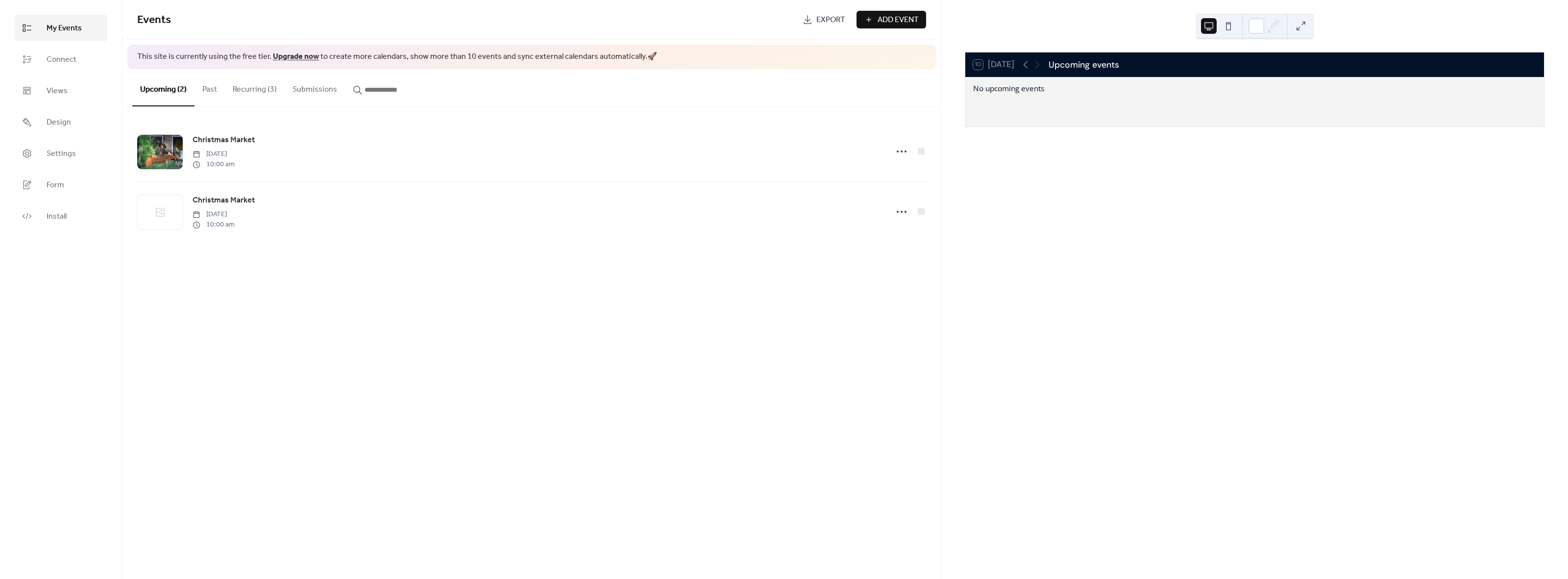
click at [1032, 65] on div at bounding box center [1031, 65] width 24 height 12
click at [1096, 66] on div "Upcoming events" at bounding box center [1083, 65] width 71 height 13
click at [86, 56] on link "Connect" at bounding box center [60, 59] width 93 height 26
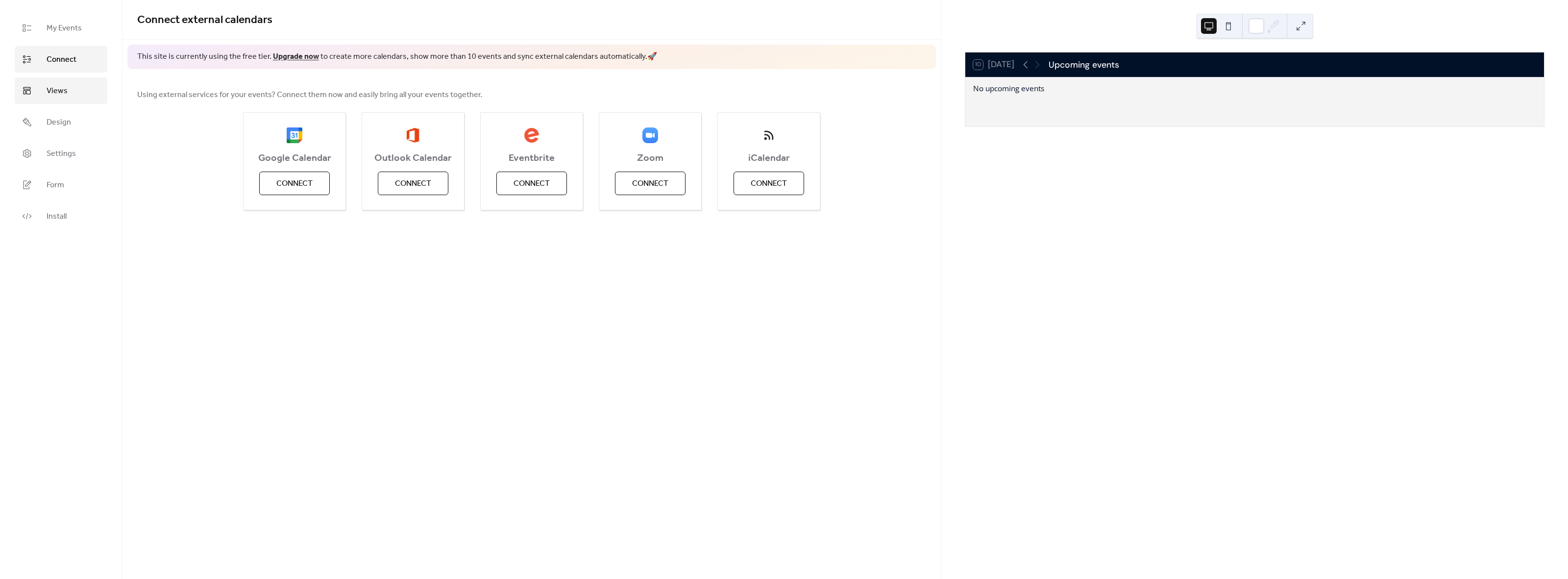
click at [47, 93] on span "Views" at bounding box center [57, 91] width 21 height 12
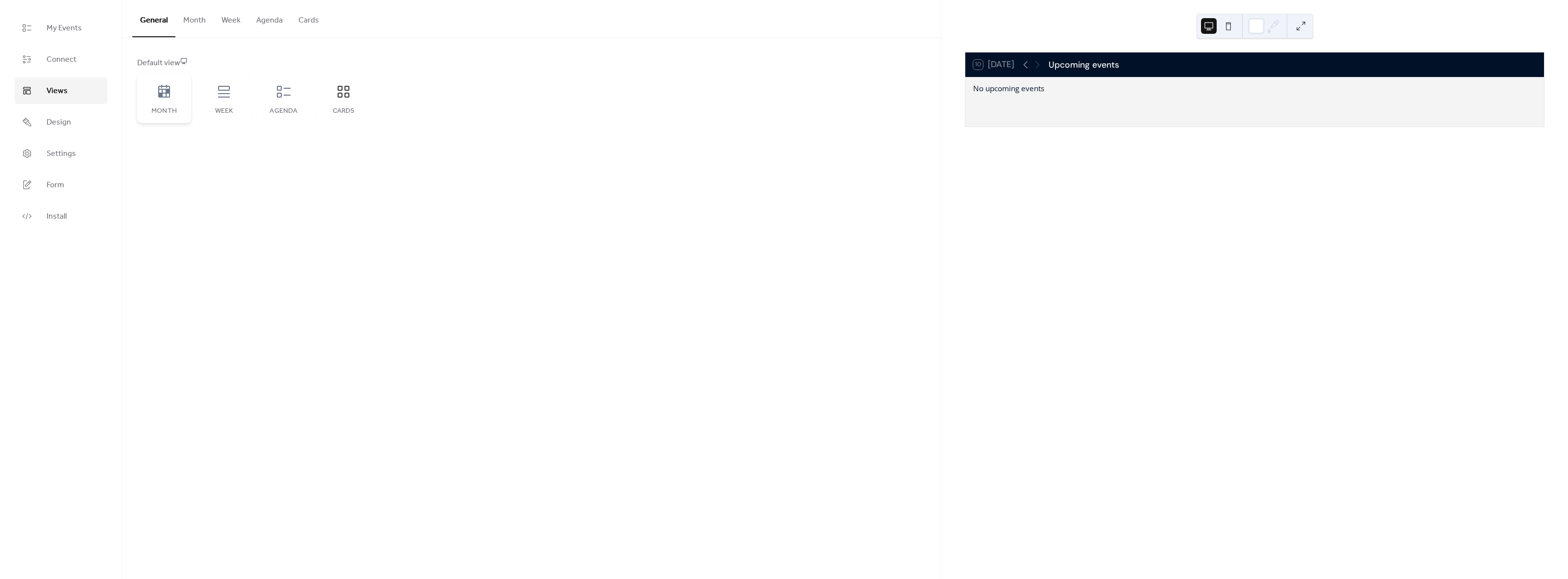
click at [173, 99] on div "Month" at bounding box center [163, 99] width 54 height 49
click at [1029, 65] on icon at bounding box center [1025, 65] width 12 height 12
click at [1027, 65] on icon at bounding box center [1025, 65] width 12 height 12
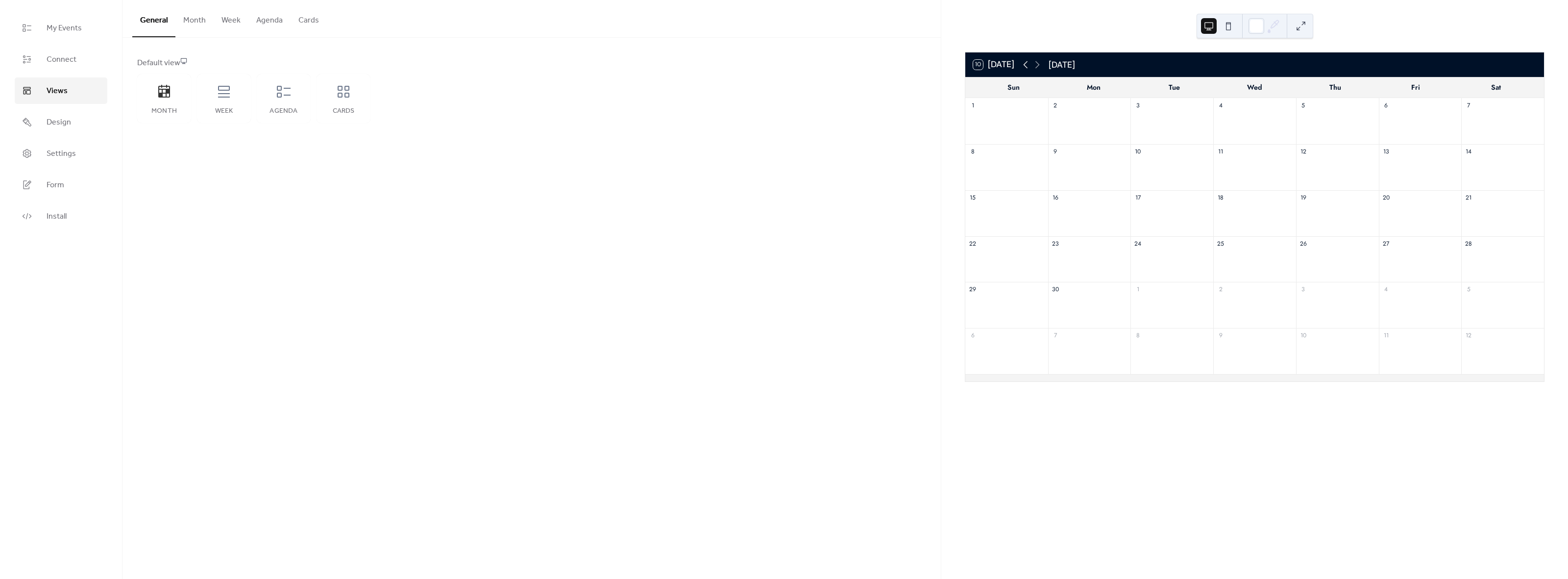
click at [1027, 65] on icon at bounding box center [1025, 65] width 12 height 12
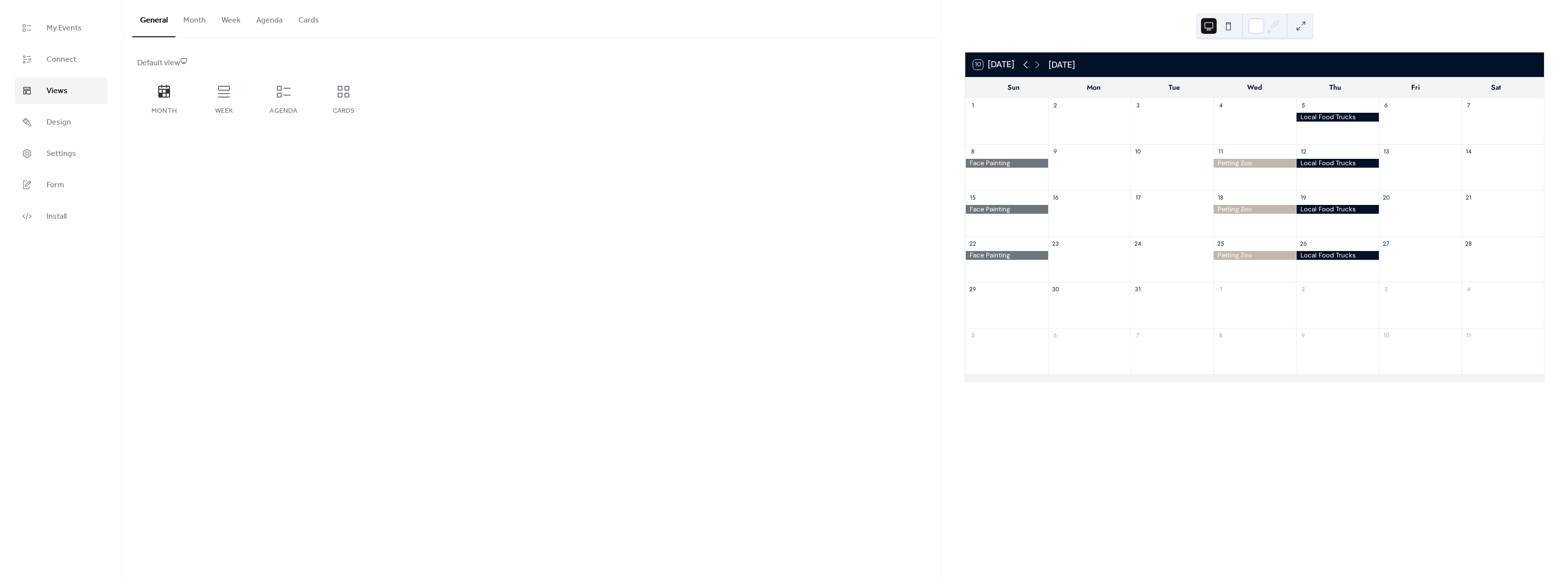
click at [1027, 65] on icon at bounding box center [1025, 65] width 12 height 12
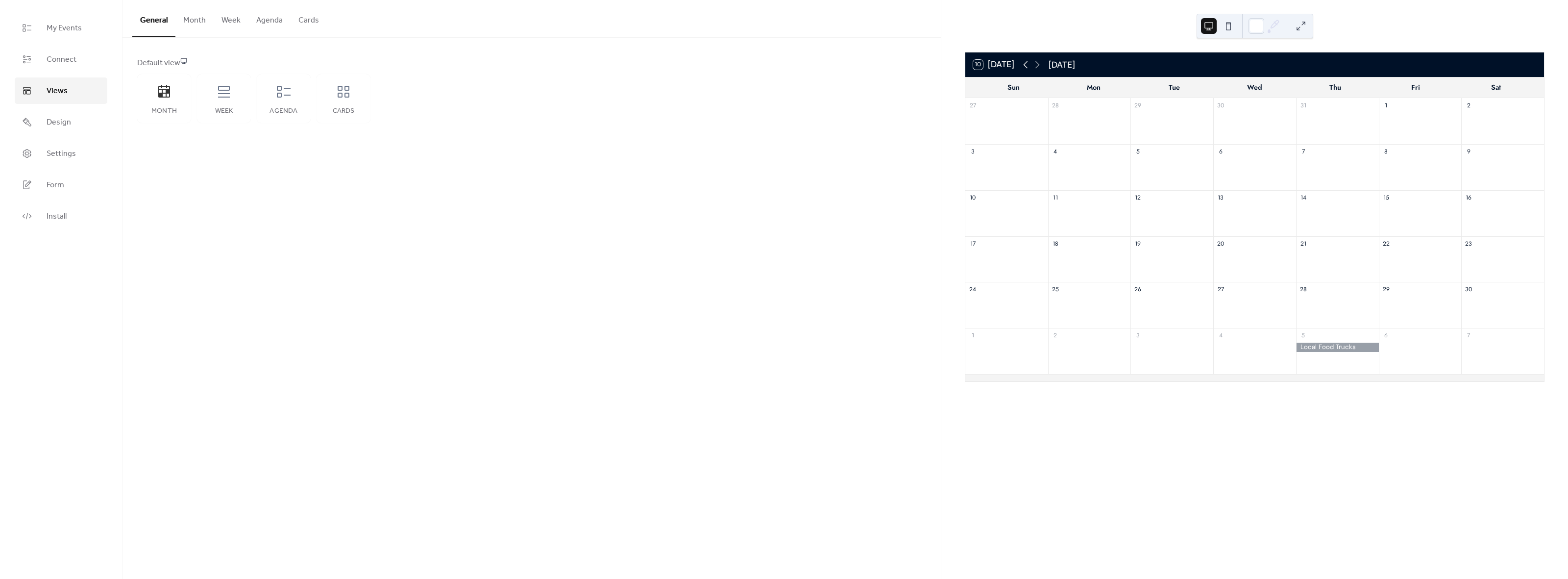
click at [1027, 65] on icon at bounding box center [1025, 65] width 12 height 12
click at [1044, 65] on div "10 Today October 2024" at bounding box center [1254, 65] width 579 height 25
click at [1042, 65] on icon at bounding box center [1037, 65] width 12 height 12
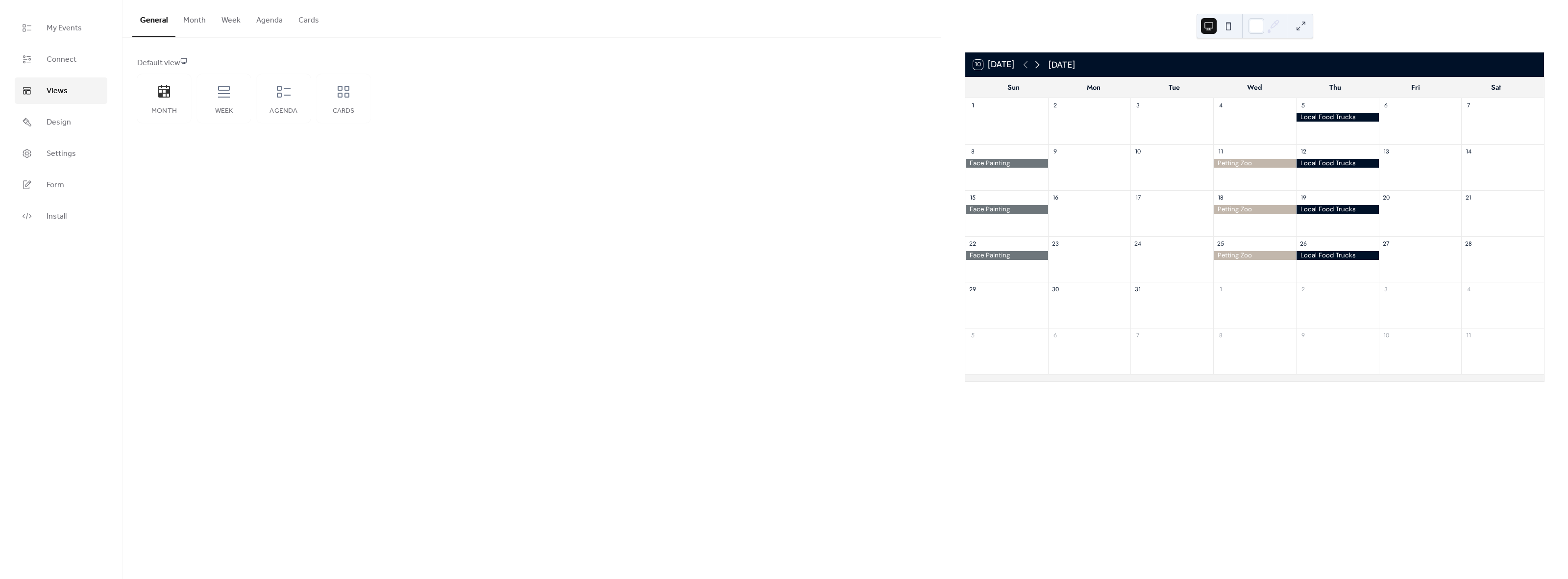
click at [1041, 66] on icon at bounding box center [1037, 65] width 12 height 12
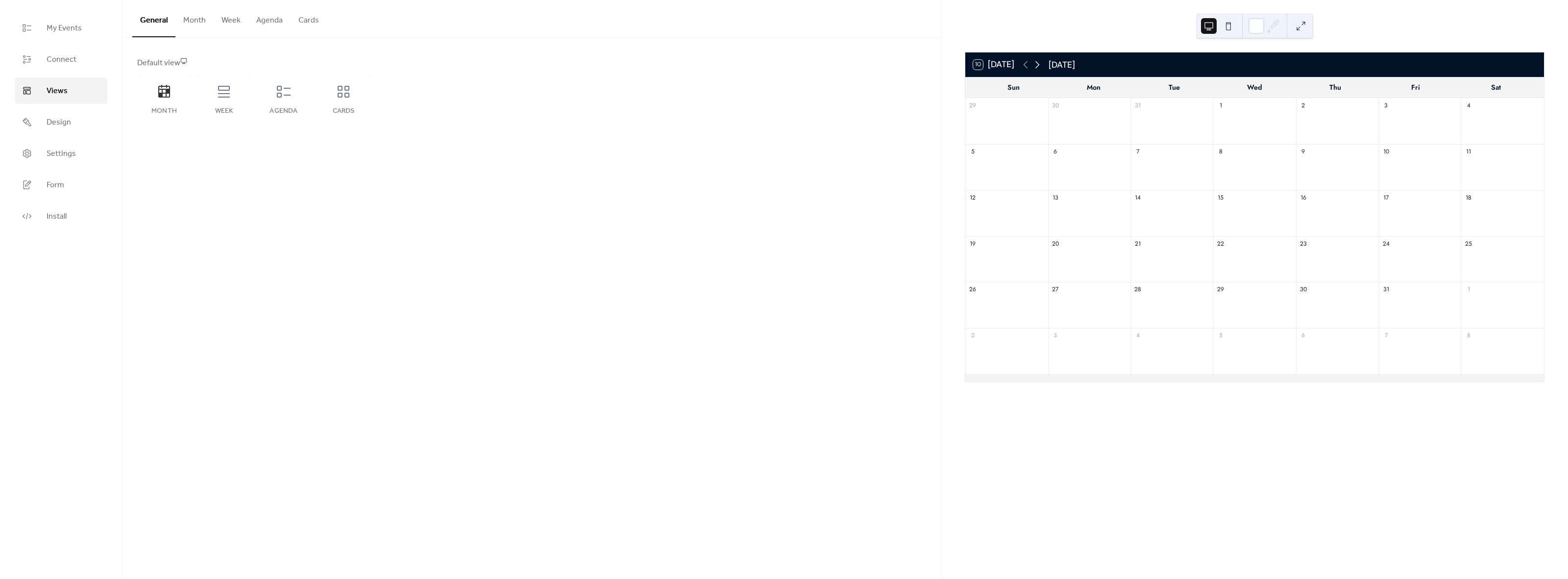
click at [1041, 66] on icon at bounding box center [1037, 65] width 12 height 12
click at [1022, 69] on icon at bounding box center [1025, 65] width 12 height 12
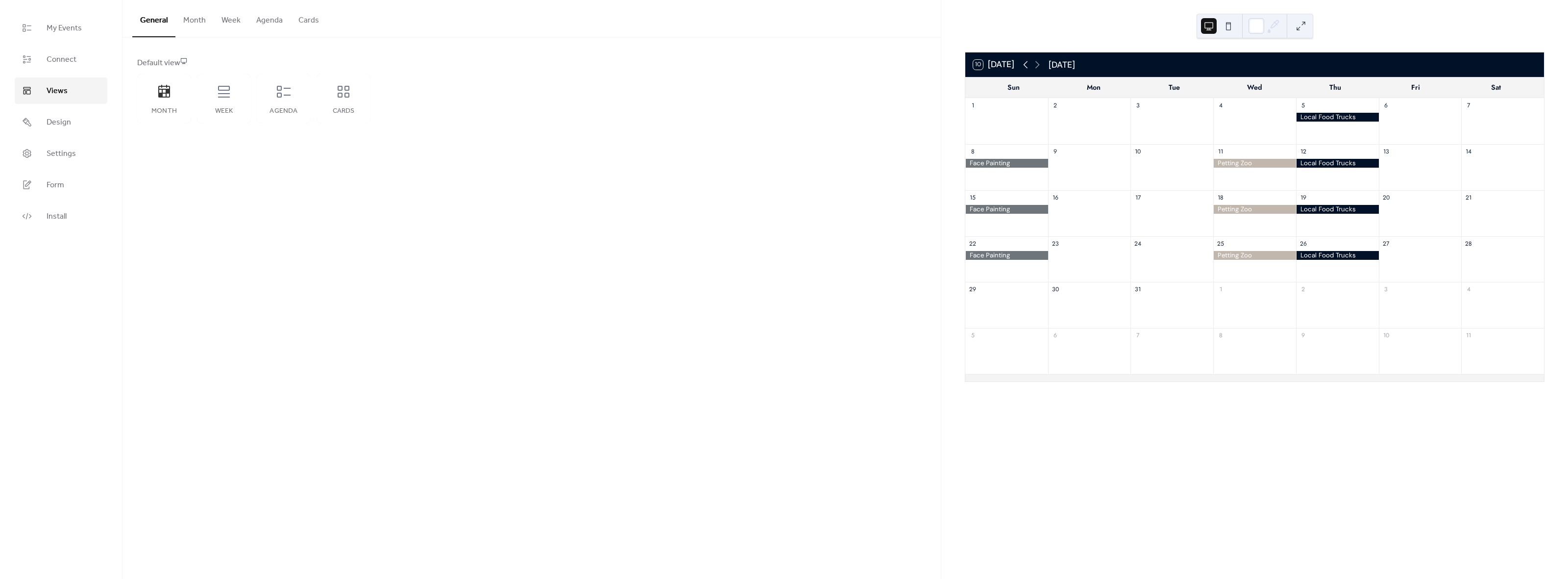
click at [1022, 69] on icon at bounding box center [1025, 65] width 12 height 12
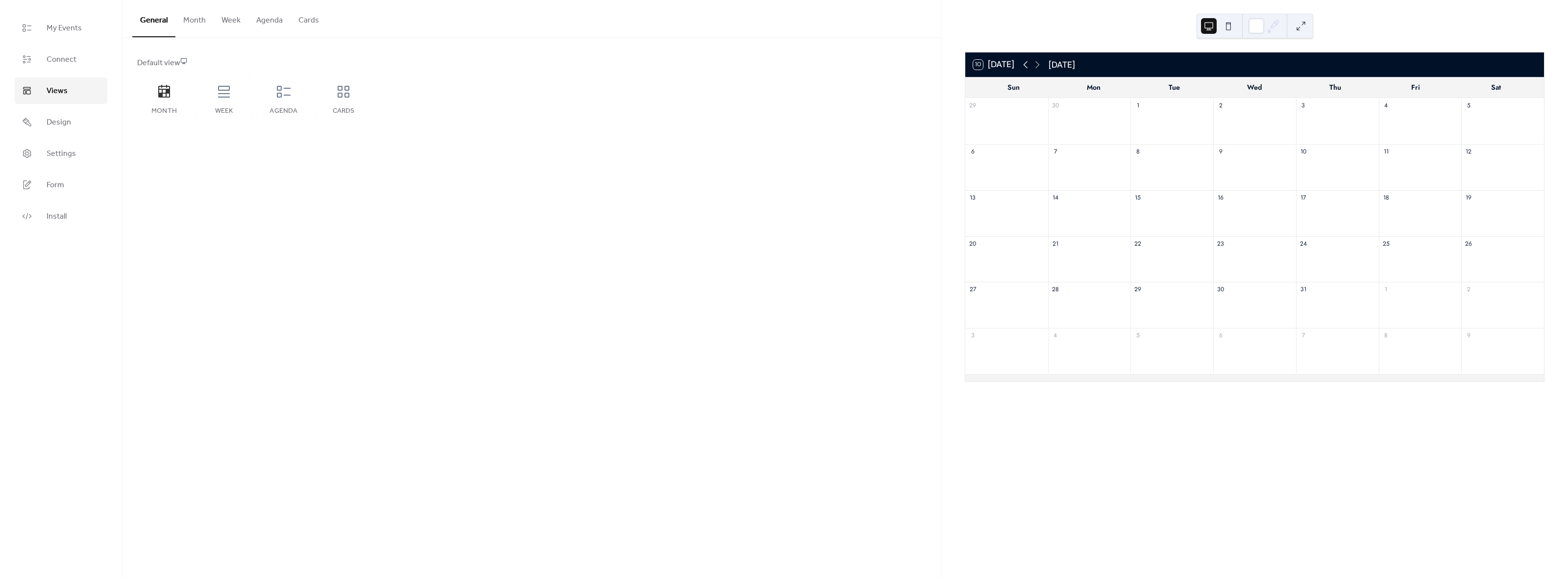
click at [1022, 69] on icon at bounding box center [1025, 65] width 12 height 12
click at [1040, 68] on icon at bounding box center [1037, 65] width 12 height 12
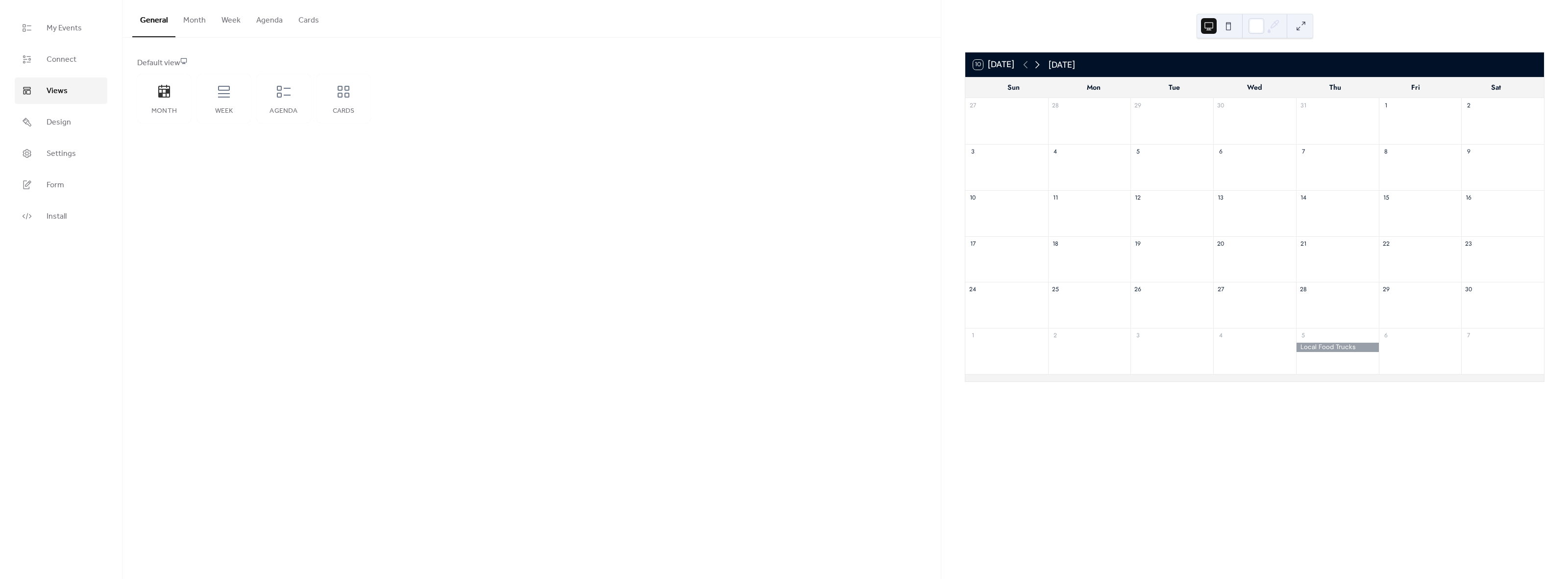
click at [1040, 68] on icon at bounding box center [1037, 65] width 12 height 12
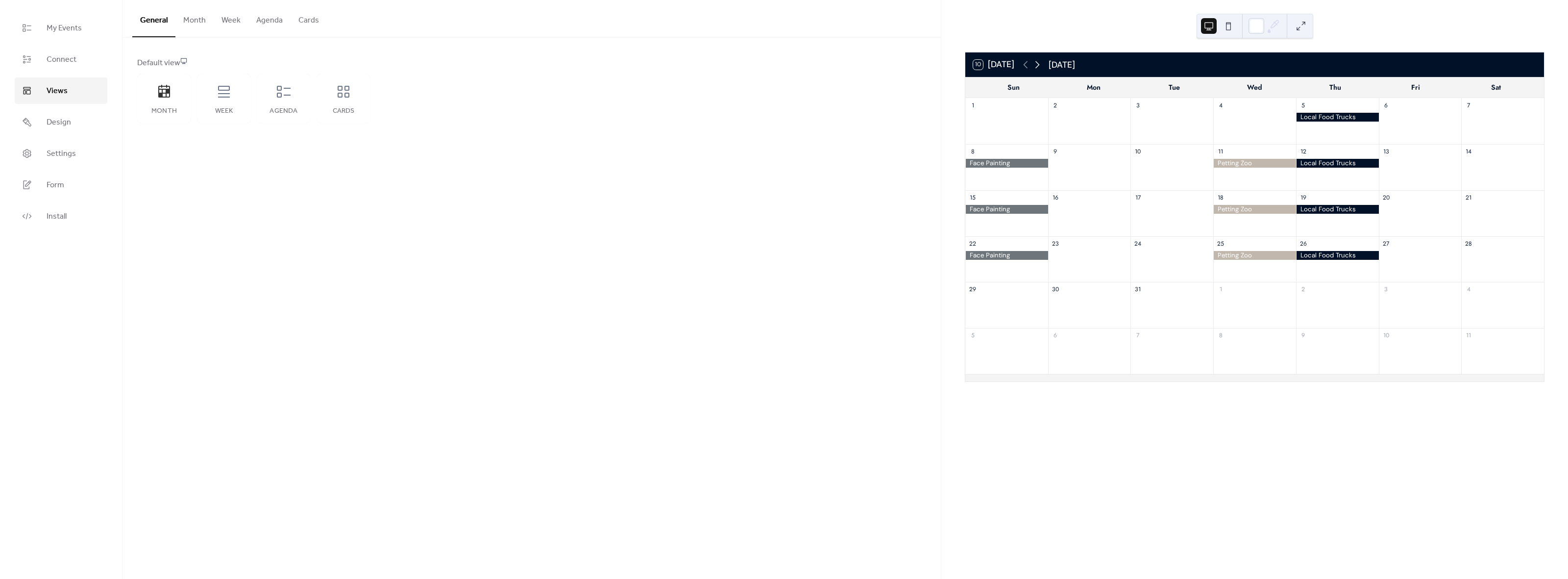
click at [1040, 68] on icon at bounding box center [1037, 65] width 12 height 12
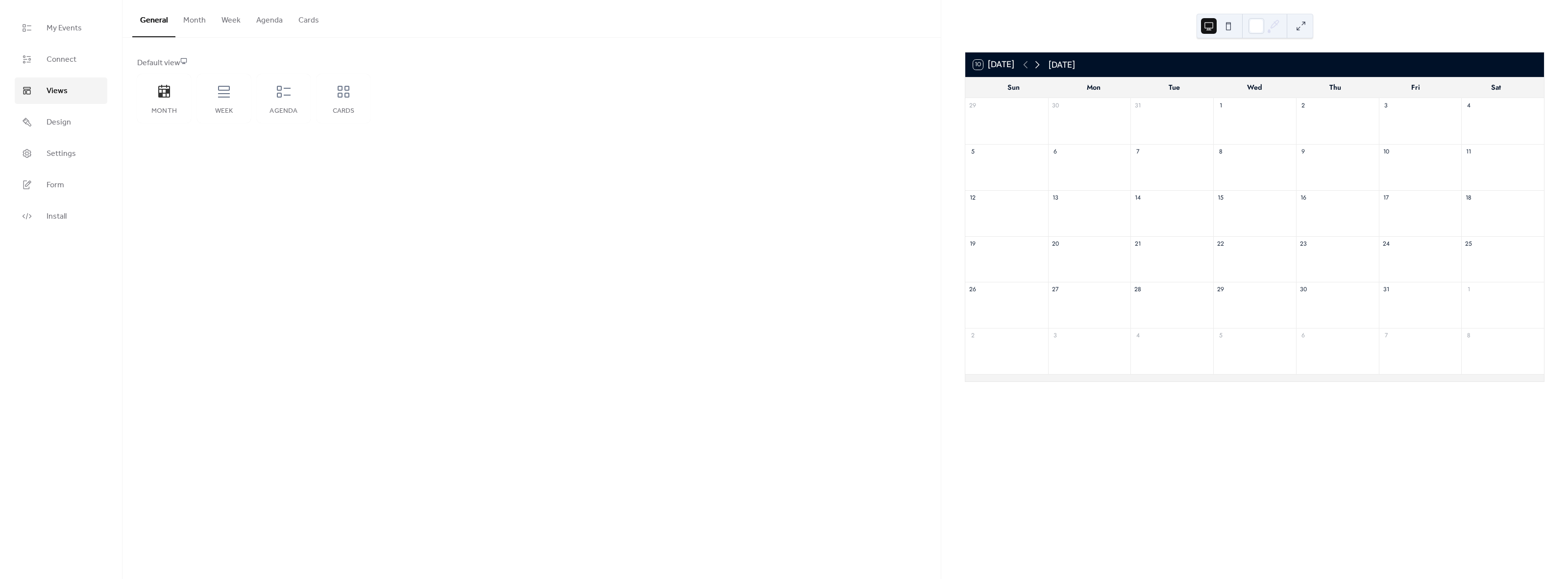
click at [1040, 68] on icon at bounding box center [1037, 65] width 12 height 12
click at [74, 28] on span "My Events" at bounding box center [64, 29] width 35 height 12
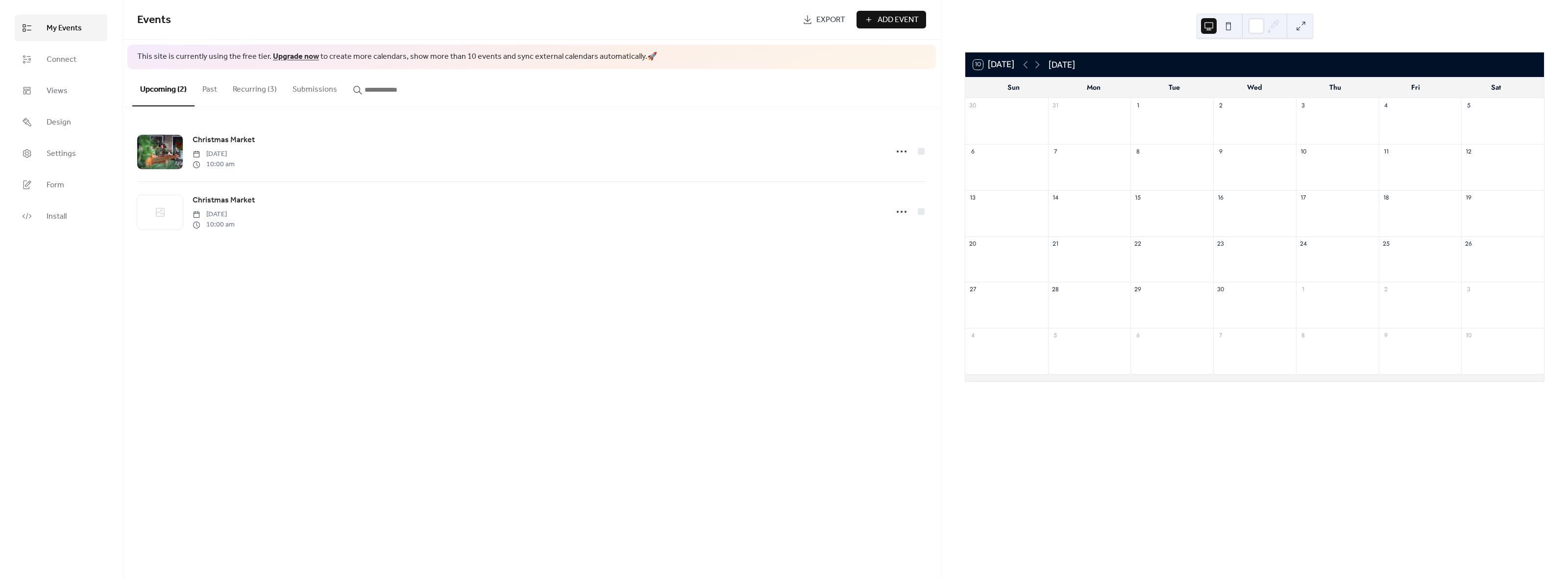
click at [259, 93] on button "Recurring (3)" at bounding box center [255, 87] width 60 height 37
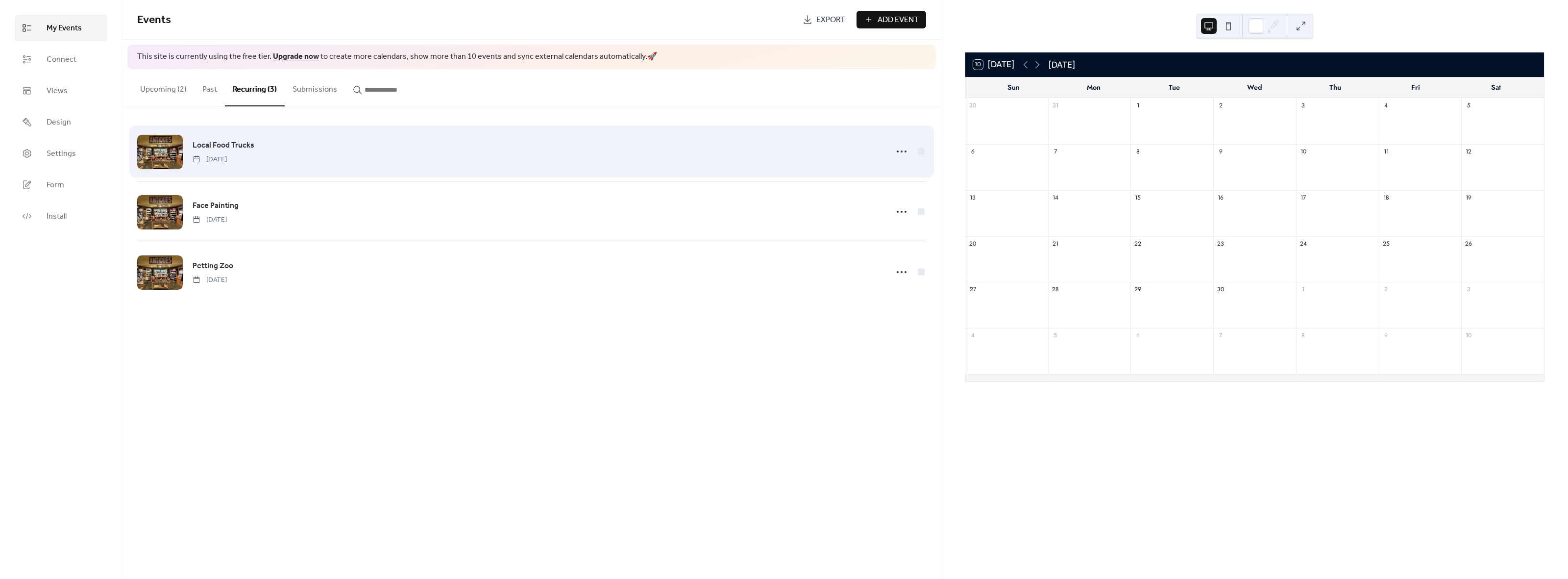
click at [622, 149] on div "Local Food Trucks Thursday, December 5, 2024" at bounding box center [537, 151] width 690 height 25
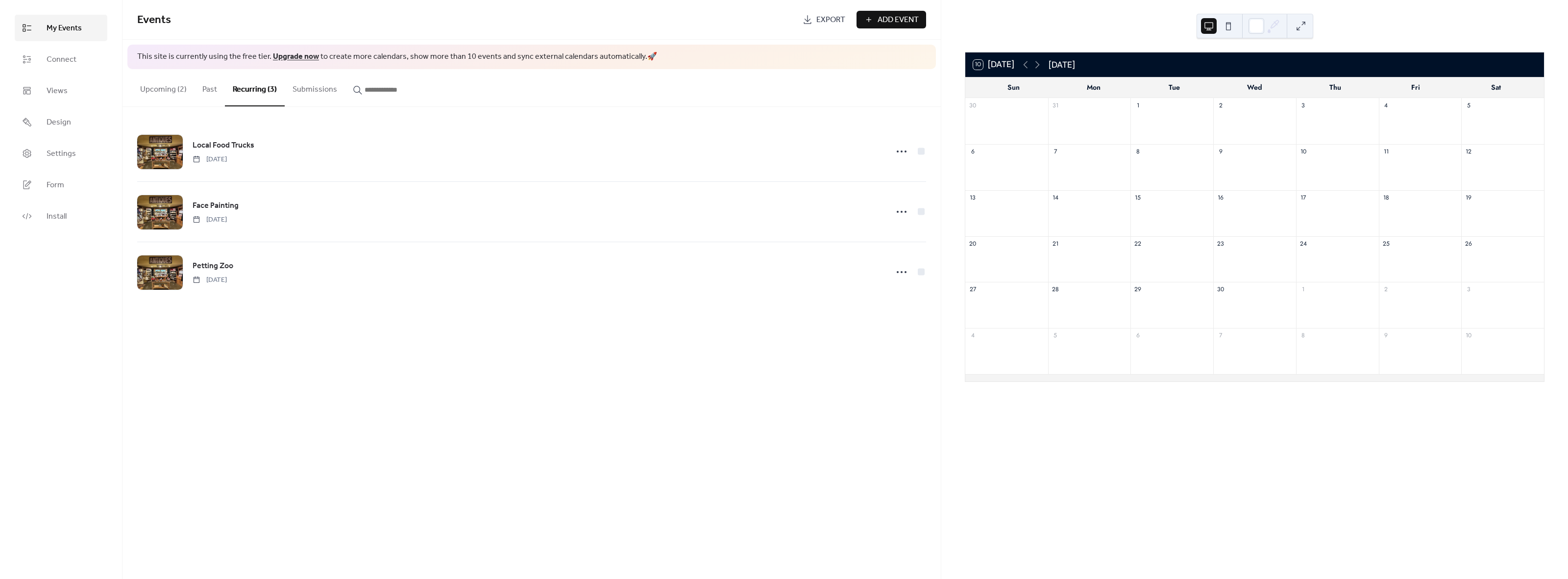
click at [358, 442] on div "Events Export Add Event This site is currently using the free tier. Upgrade now…" at bounding box center [531, 289] width 818 height 579
click at [995, 461] on div "10 Today April 2025 Sun Mon Tue Wed Thu Fri Sat 30 31 1 2 3 4 5 6 7 8 9 10 11 1…" at bounding box center [1254, 289] width 627 height 579
click at [291, 55] on link "Upgrade now" at bounding box center [296, 57] width 46 height 15
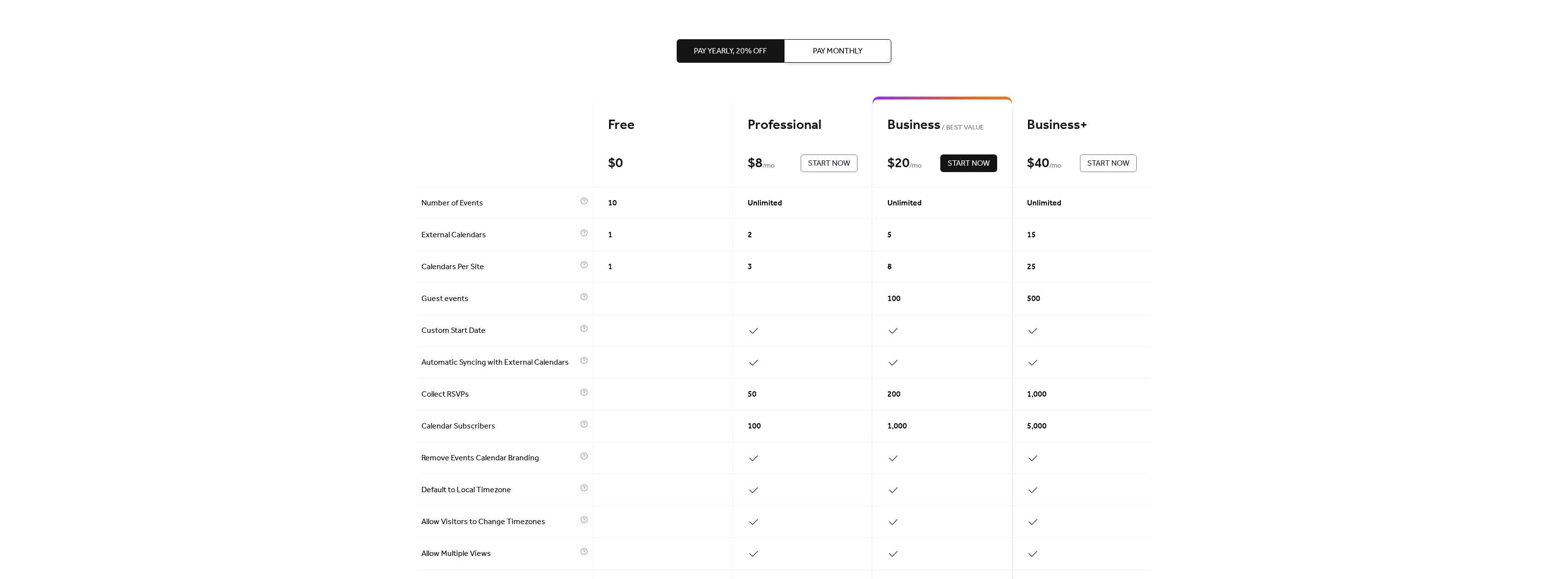
click at [1357, 287] on div "Pay Yearly, 20% off Pay Monthly Free $ 0 Start Now Professional $ 8 / mo Start …" at bounding box center [784, 289] width 1568 height 579
click at [820, 162] on span "Start Now" at bounding box center [829, 164] width 43 height 12
